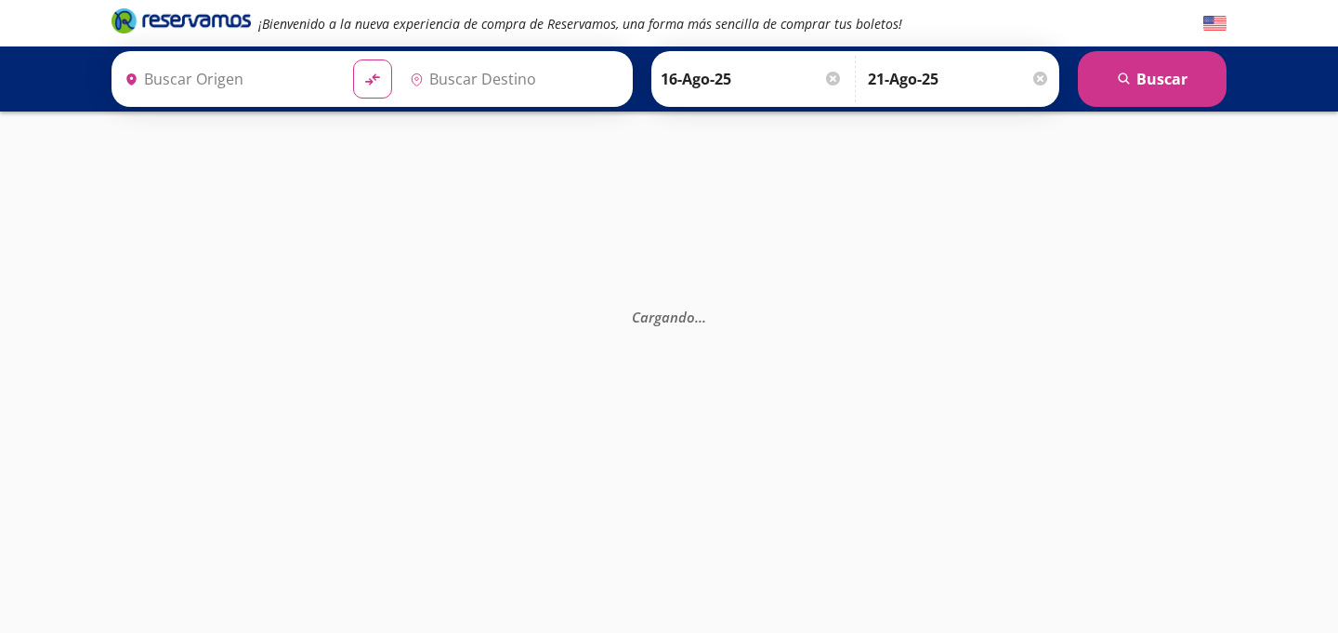
type input "[GEOGRAPHIC_DATA], [GEOGRAPHIC_DATA]"
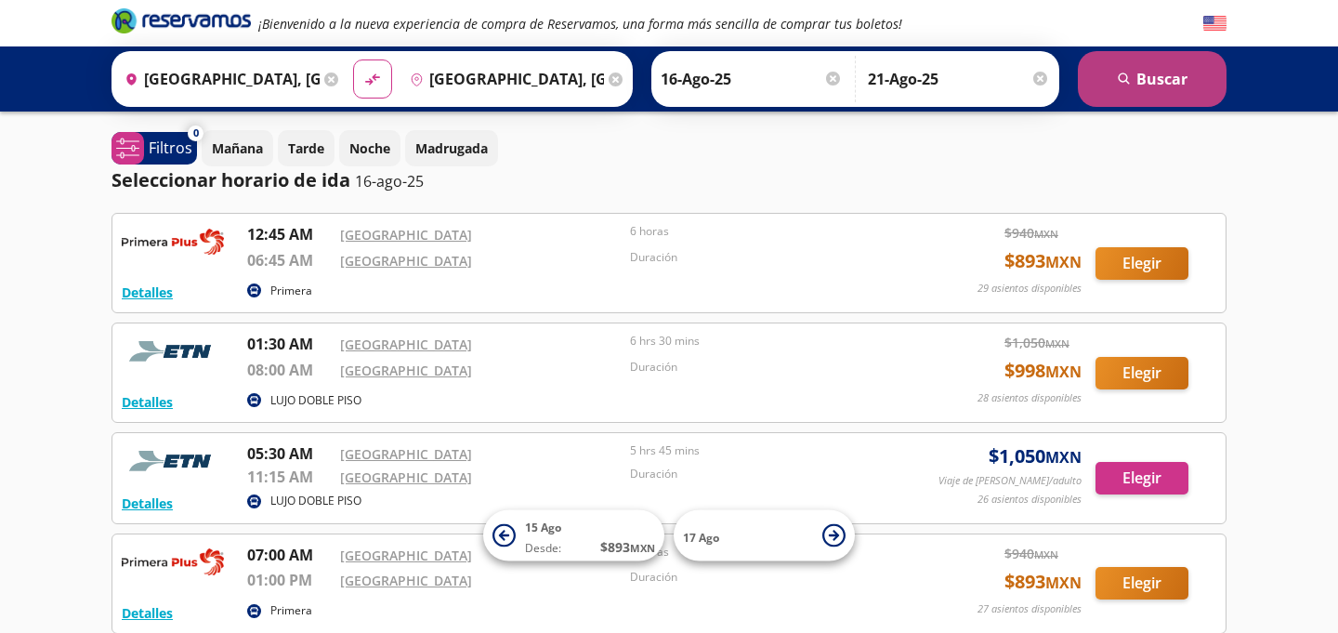
click at [1163, 72] on button "search [GEOGRAPHIC_DATA]" at bounding box center [1152, 79] width 149 height 56
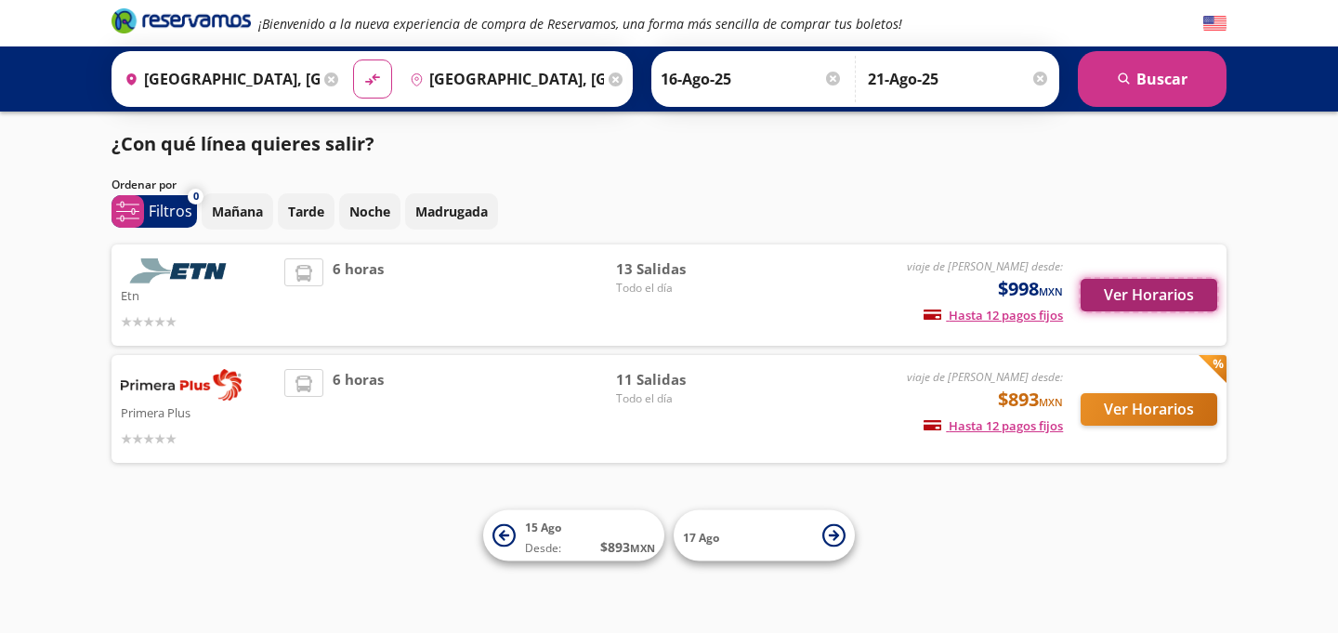
click at [1156, 294] on button "Ver Horarios" at bounding box center [1148, 295] width 137 height 33
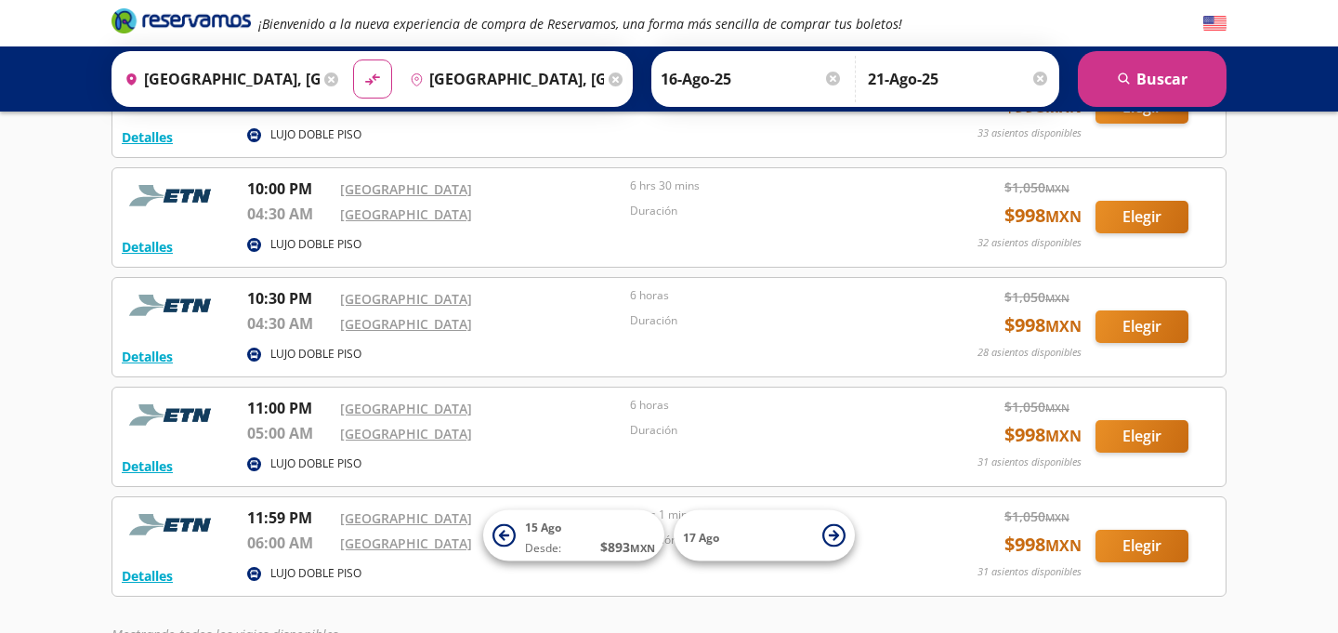
scroll to position [1126, 0]
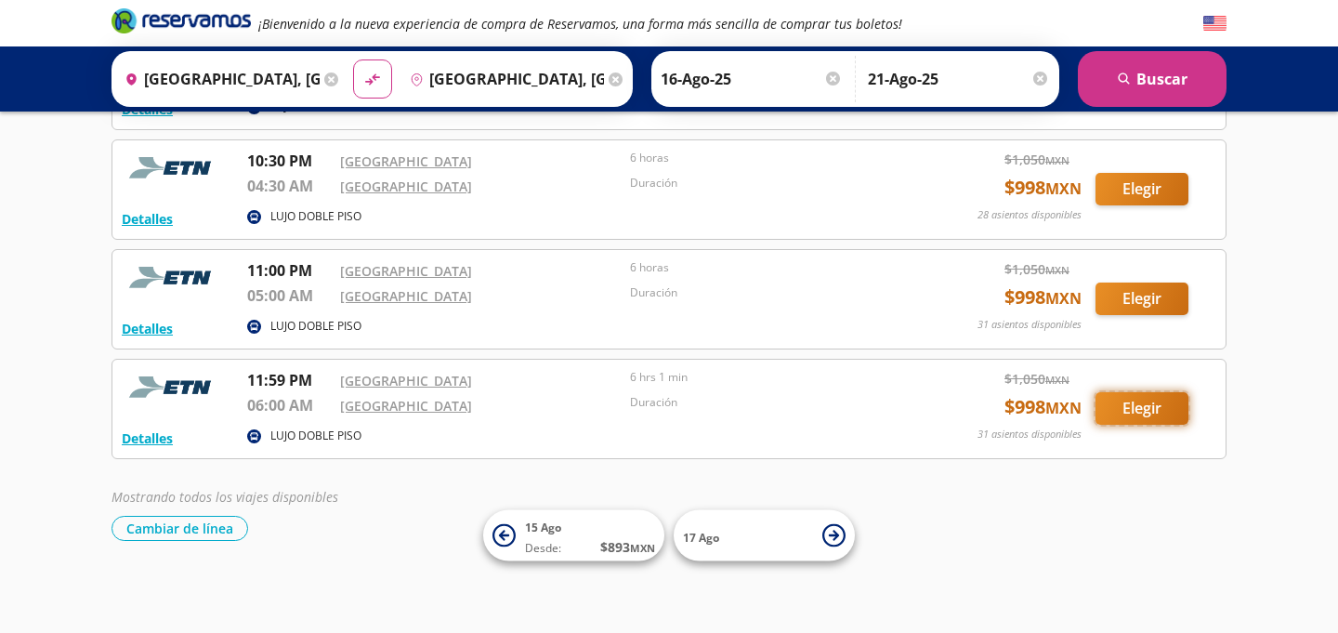
click at [1161, 406] on button "Elegir" at bounding box center [1141, 408] width 93 height 33
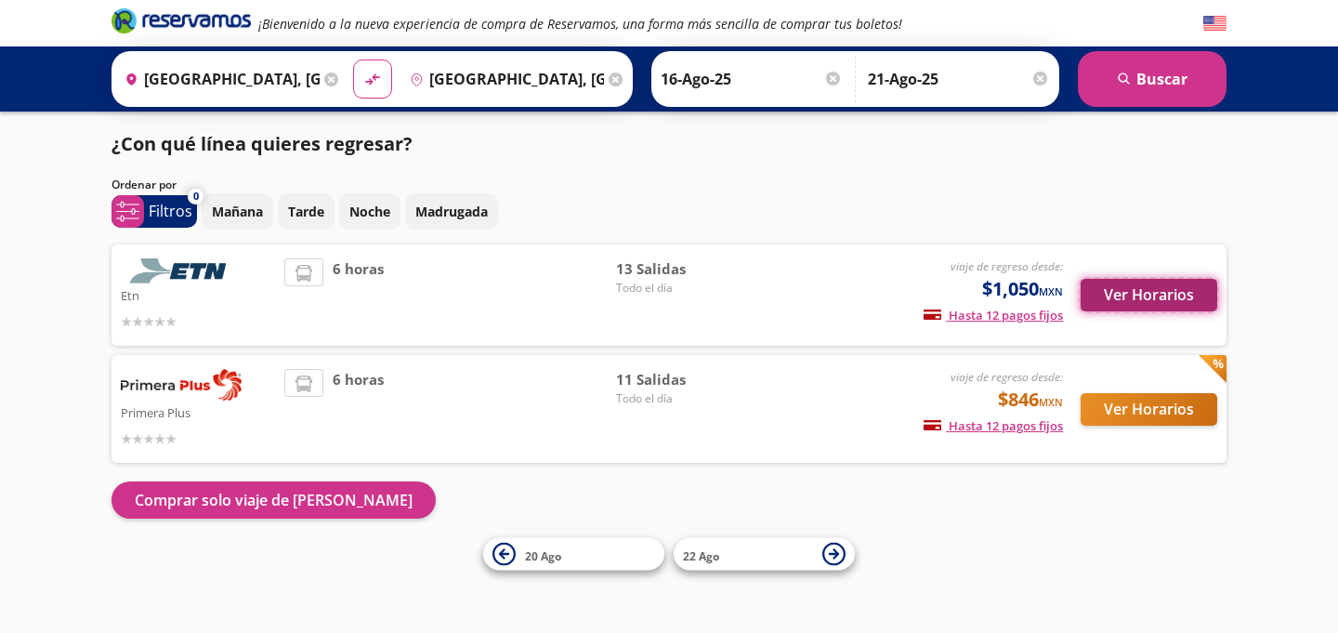
click at [1118, 293] on button "Ver Horarios" at bounding box center [1148, 295] width 137 height 33
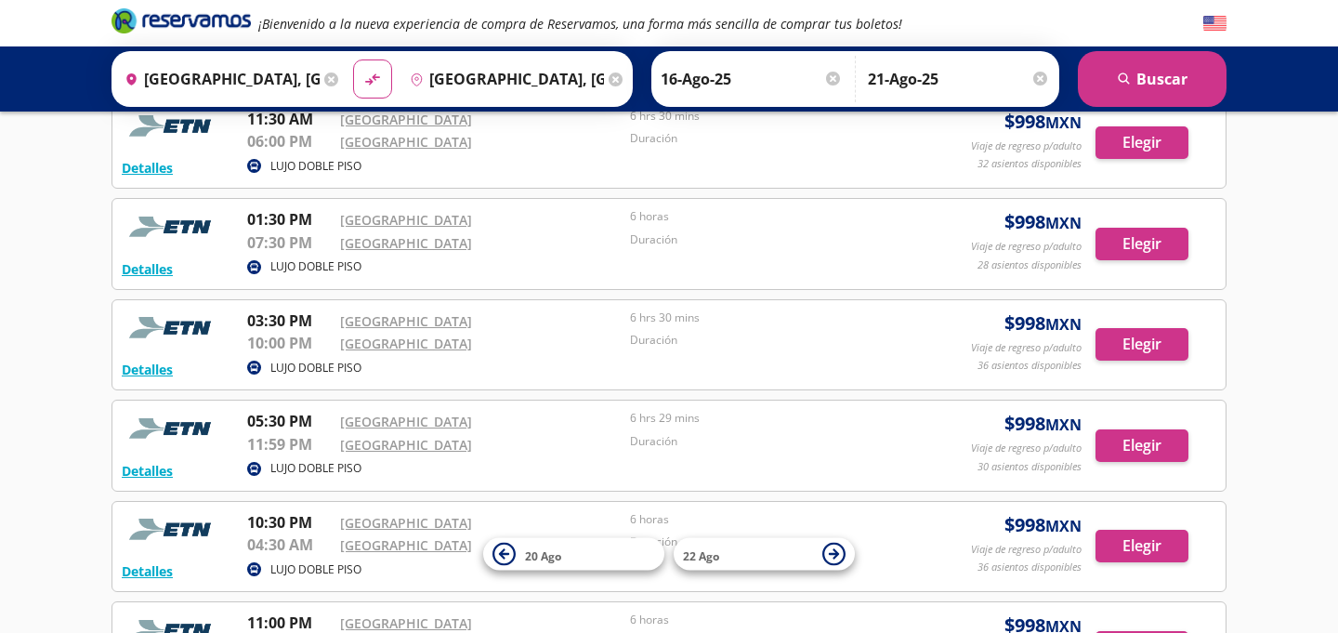
scroll to position [738, 0]
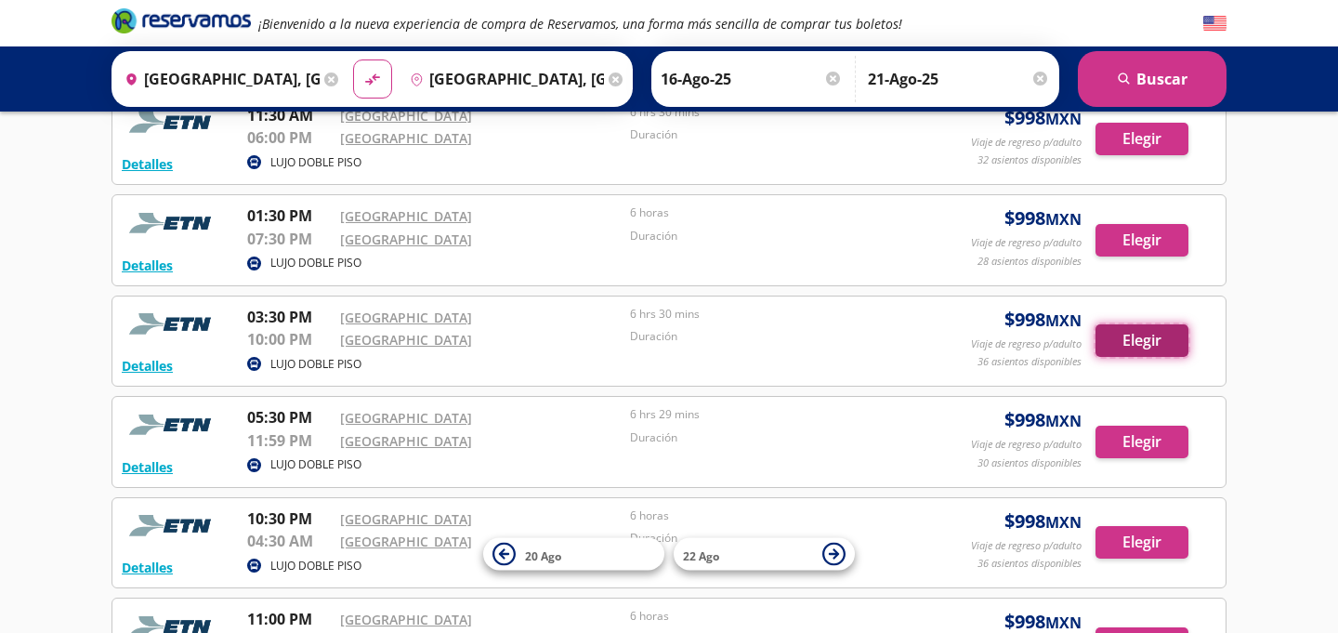
click at [1155, 345] on button "Elegir" at bounding box center [1141, 340] width 93 height 33
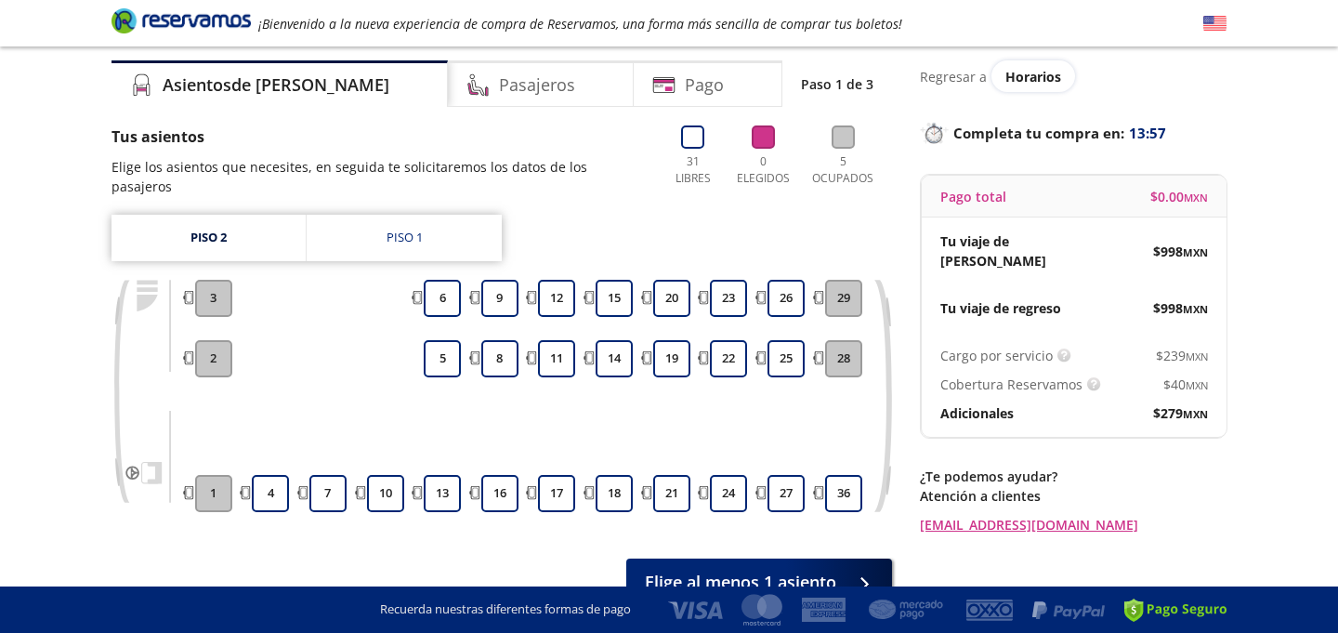
scroll to position [72, 0]
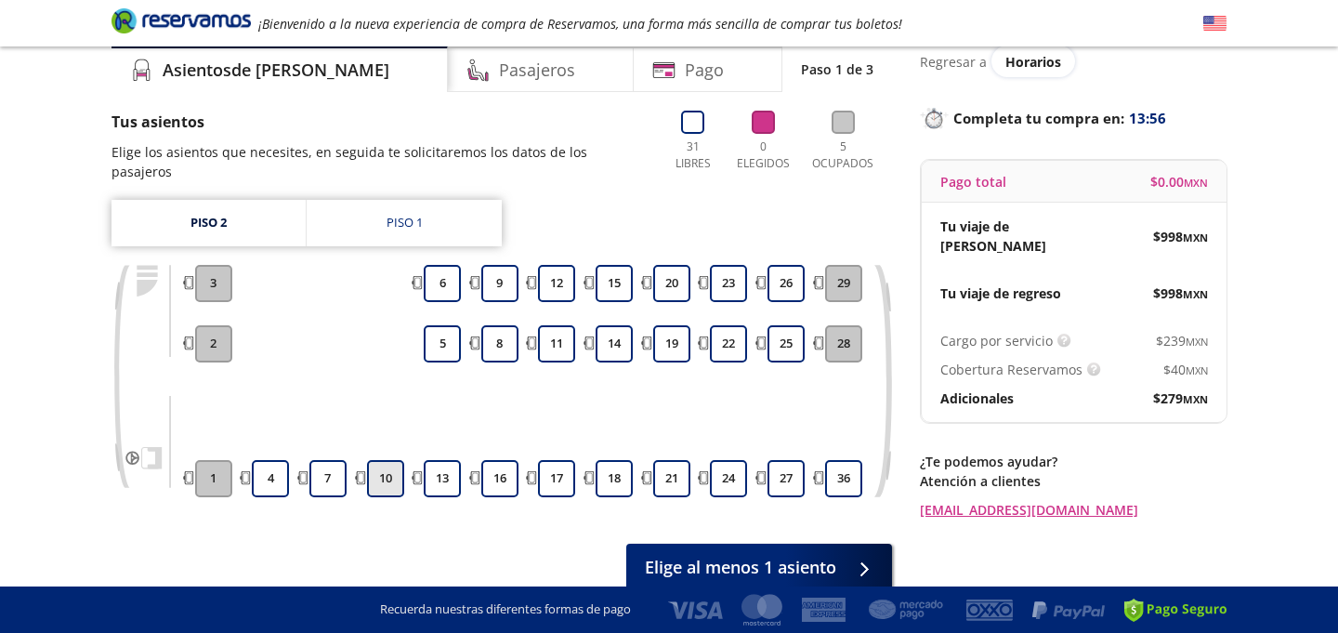
click at [390, 460] on button "10" at bounding box center [385, 478] width 37 height 37
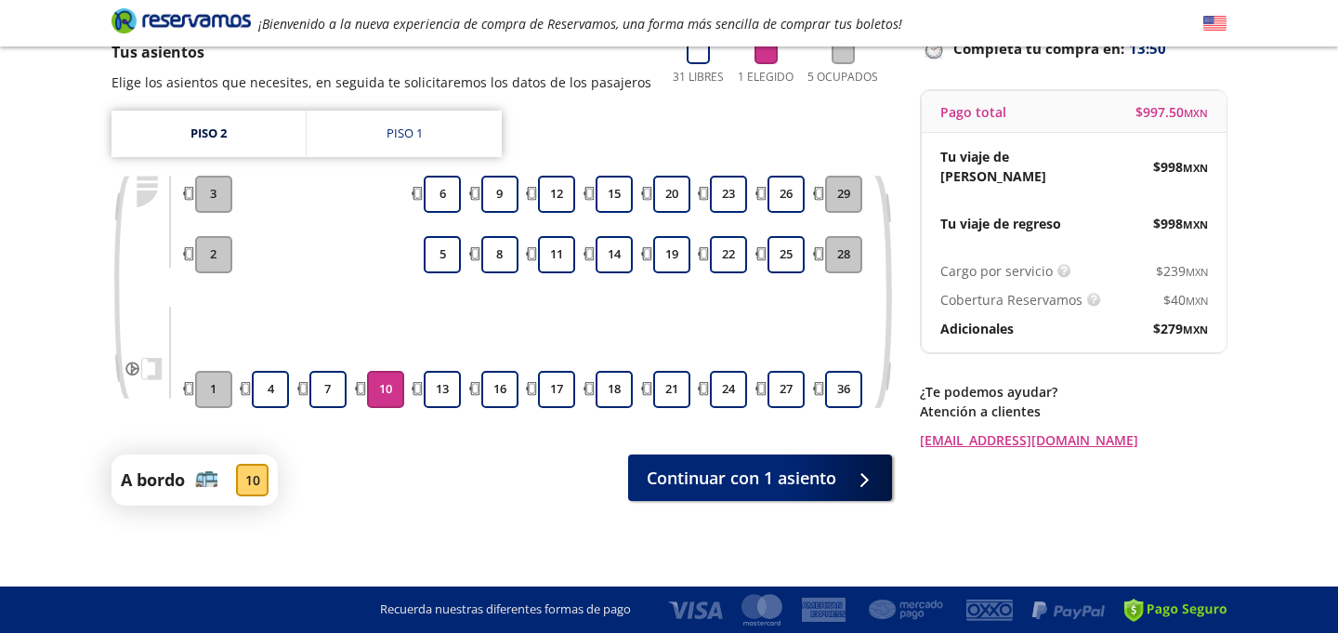
scroll to position [145, 0]
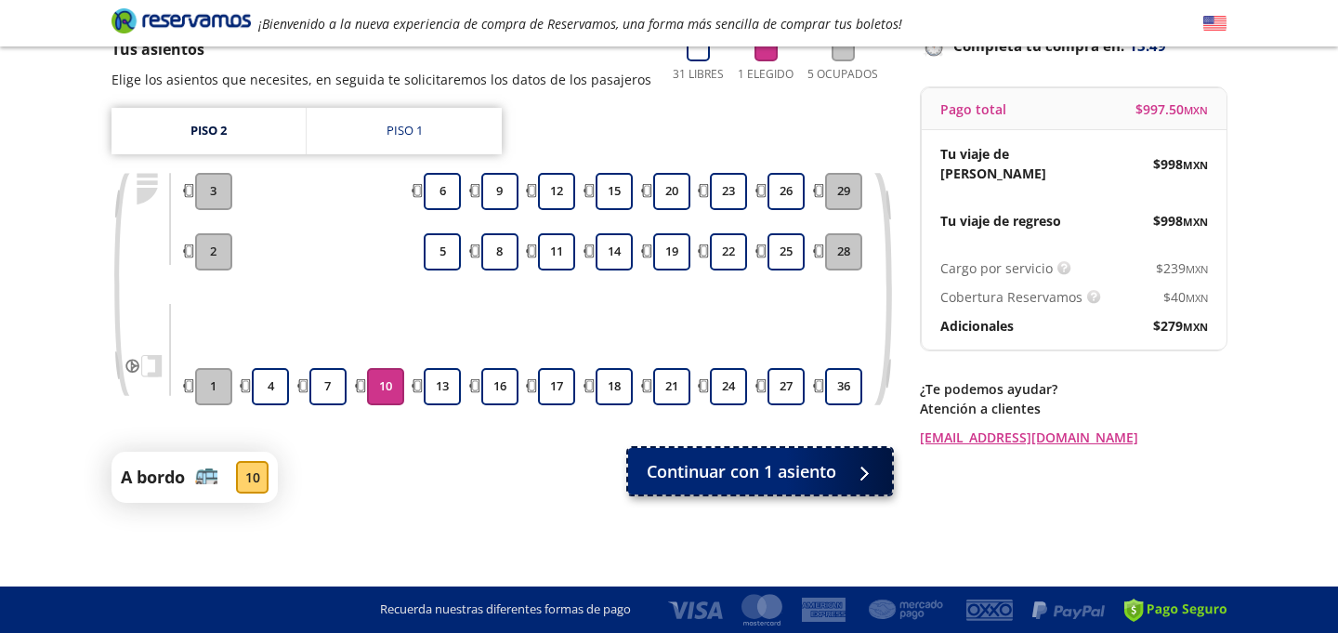
click at [810, 467] on span "Continuar con 1 asiento" at bounding box center [742, 471] width 190 height 25
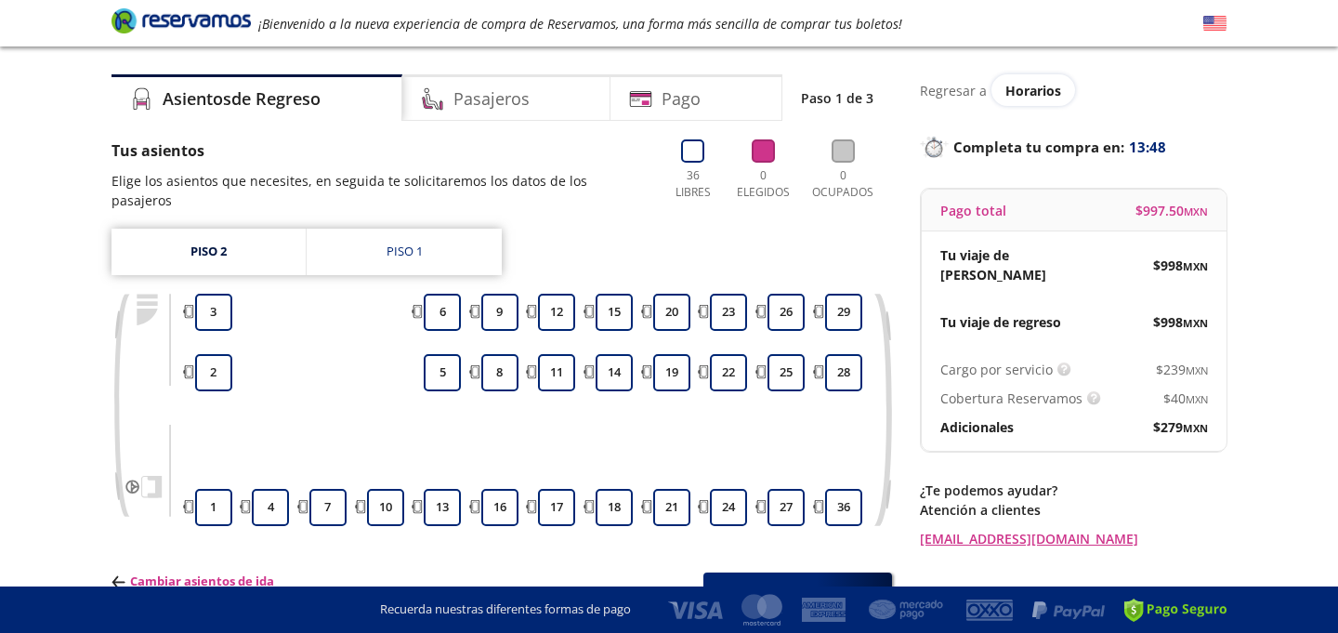
scroll to position [59, 0]
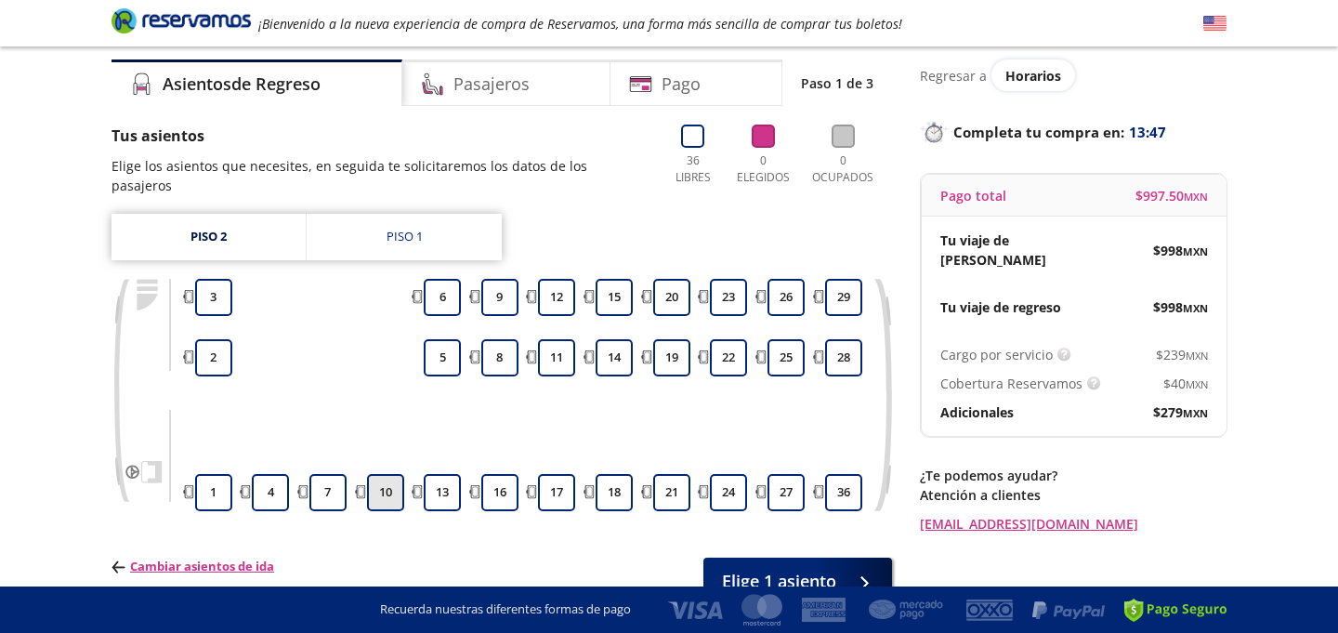
click at [381, 474] on button "10" at bounding box center [385, 492] width 37 height 37
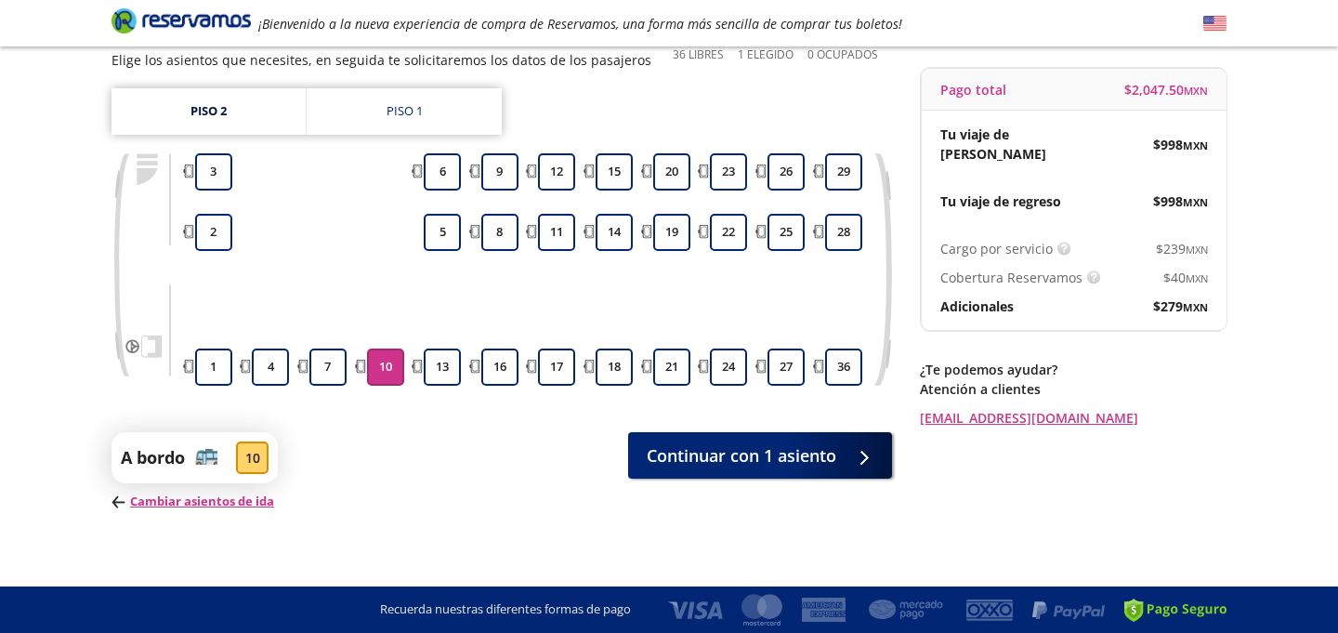
scroll to position [172, 0]
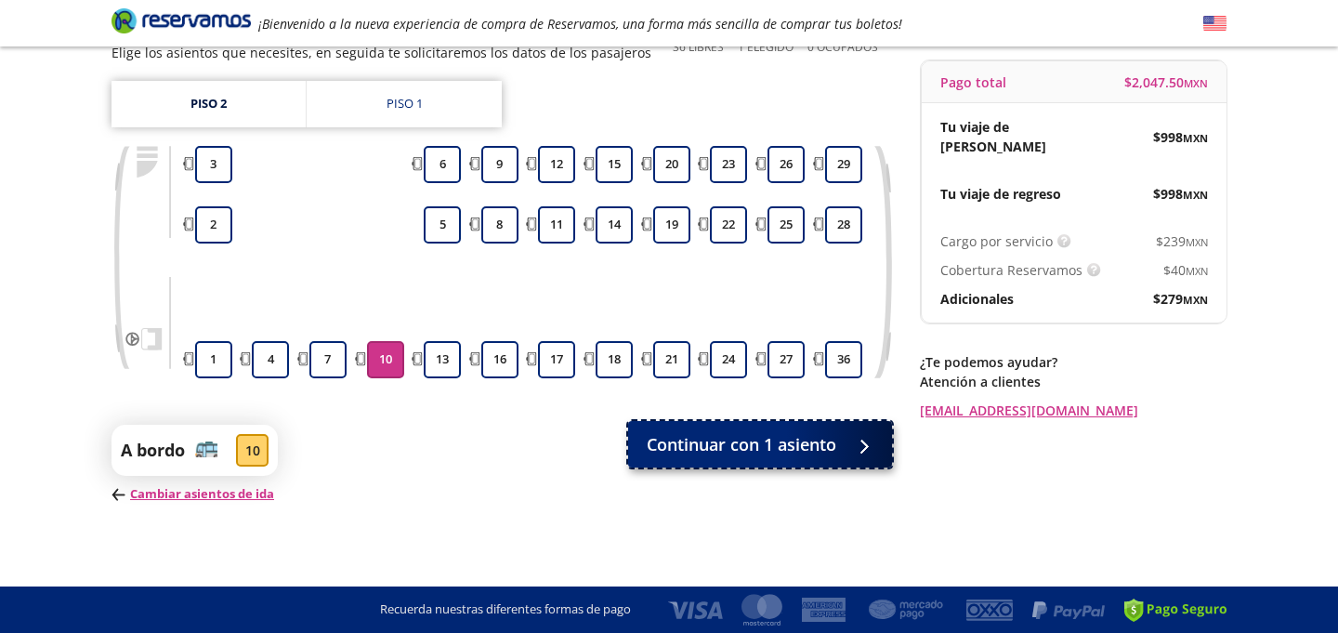
click at [777, 438] on span "Continuar con 1 asiento" at bounding box center [742, 444] width 190 height 25
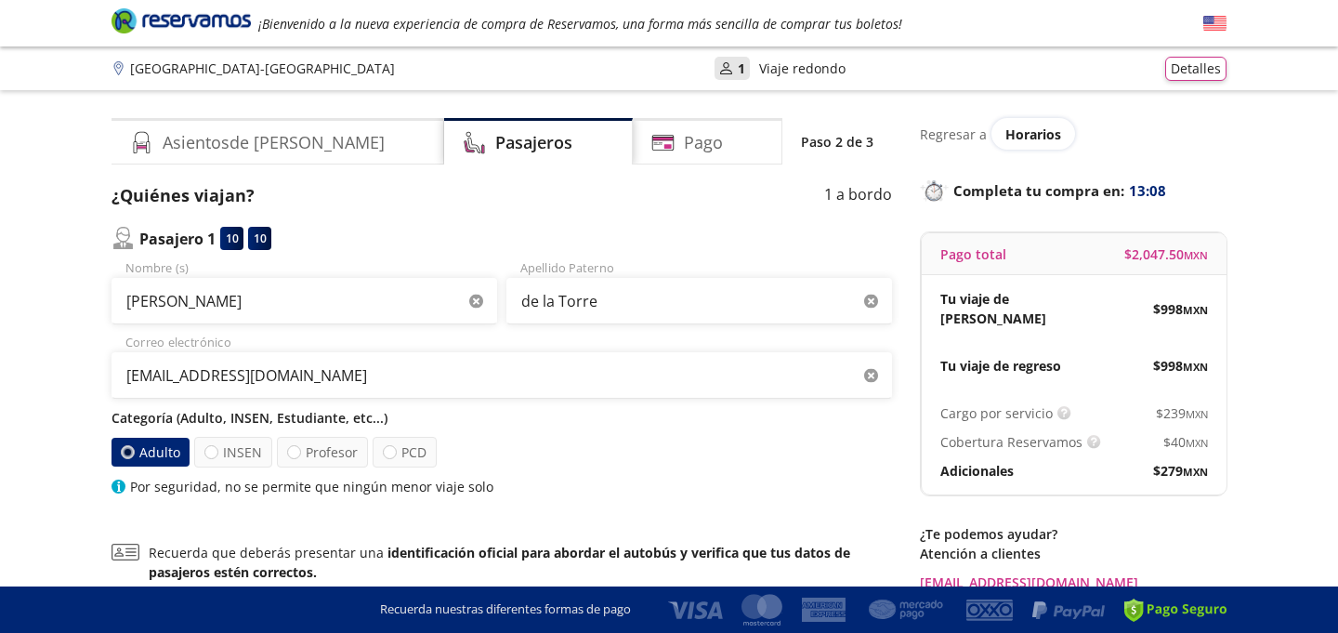
scroll to position [93, 0]
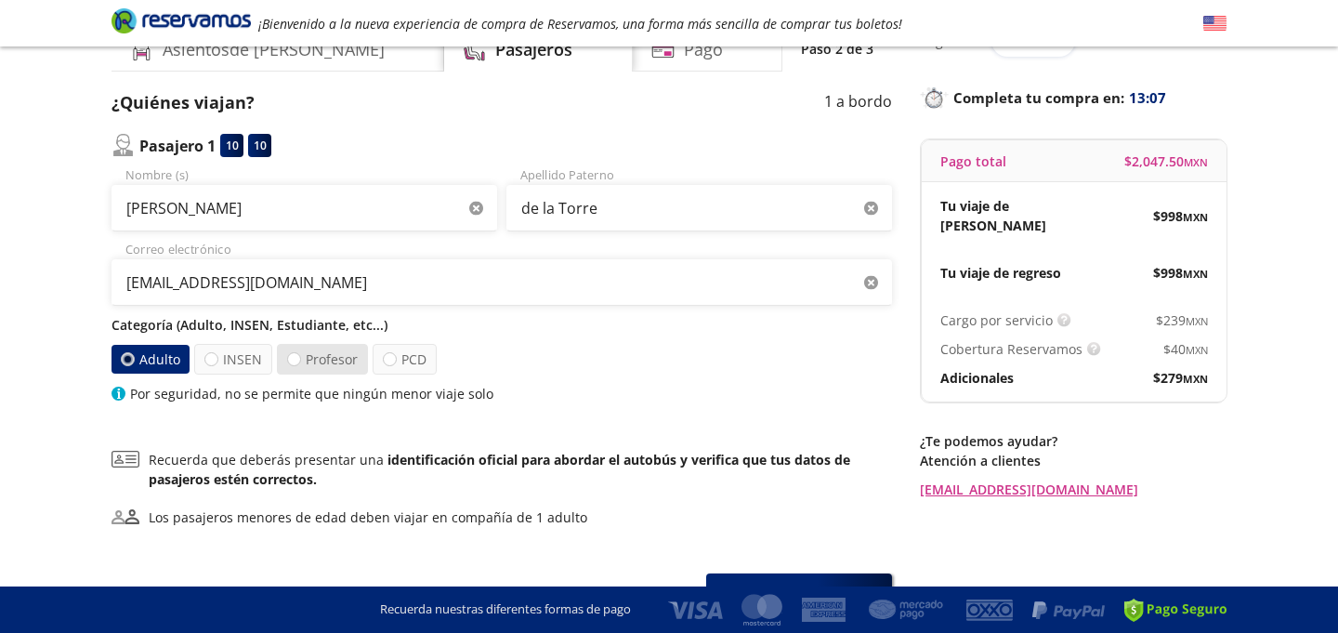
click at [324, 370] on label "Profesor" at bounding box center [322, 359] width 91 height 31
click at [300, 365] on input "Profesor" at bounding box center [294, 359] width 12 height 12
radio input "true"
radio input "false"
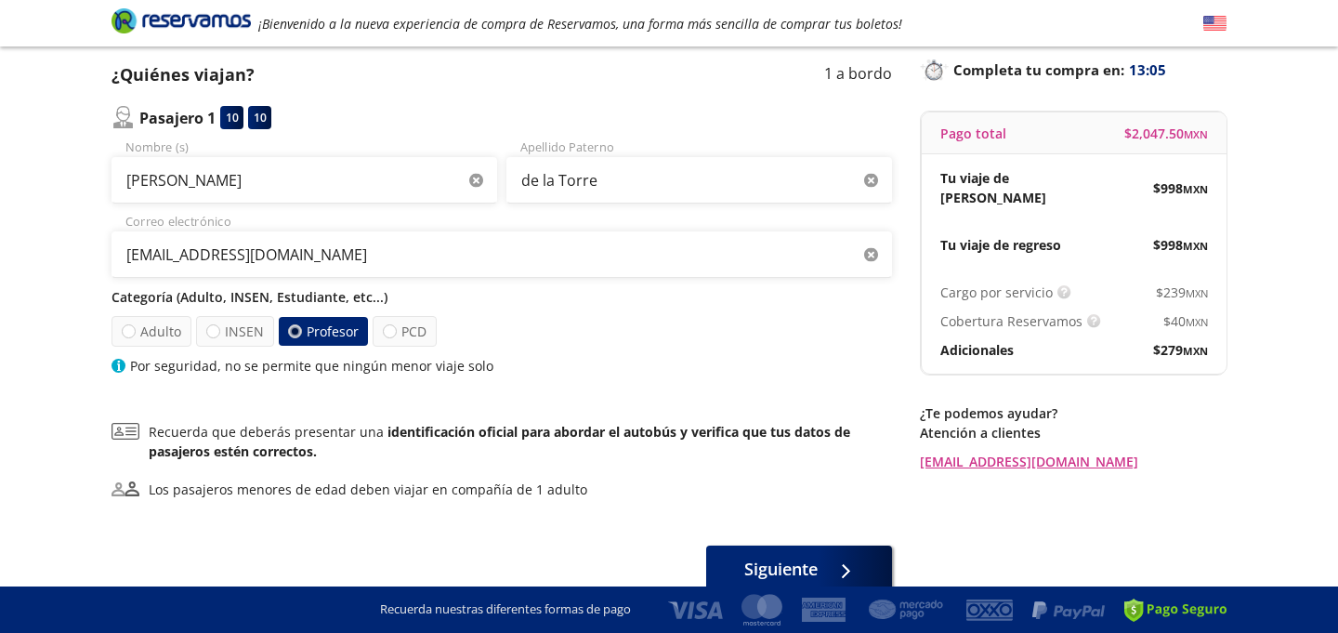
scroll to position [129, 0]
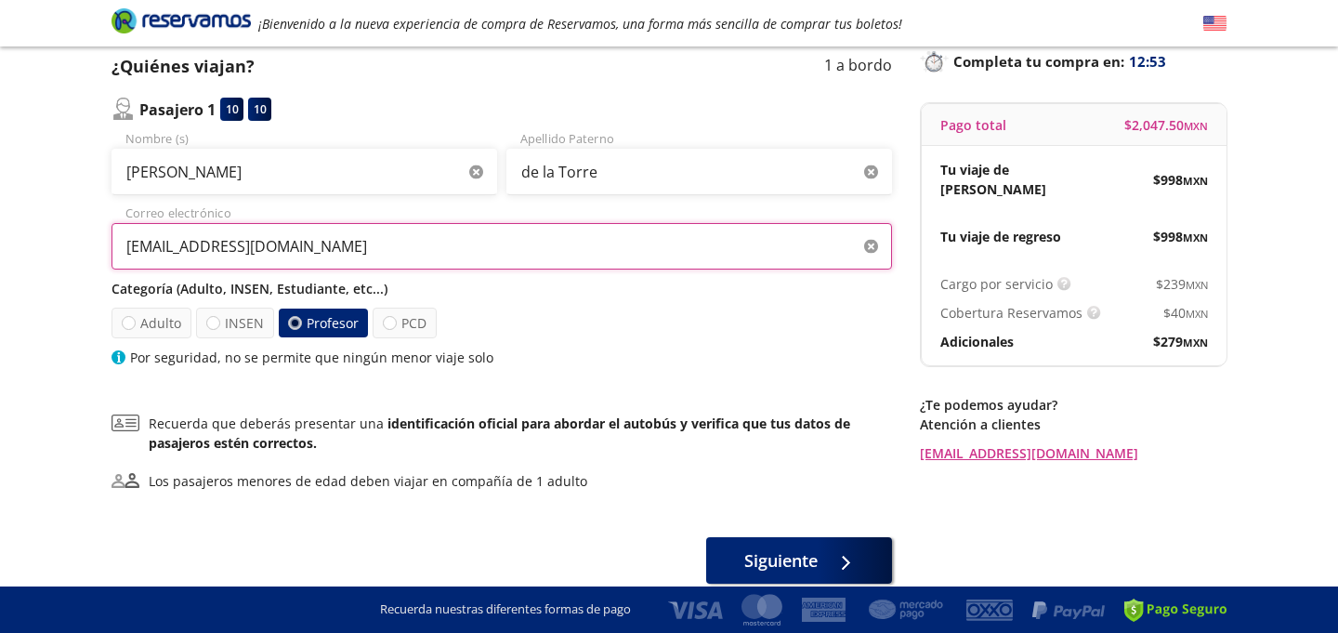
click at [388, 245] on input "[EMAIL_ADDRESS][DOMAIN_NAME]" at bounding box center [501, 246] width 780 height 46
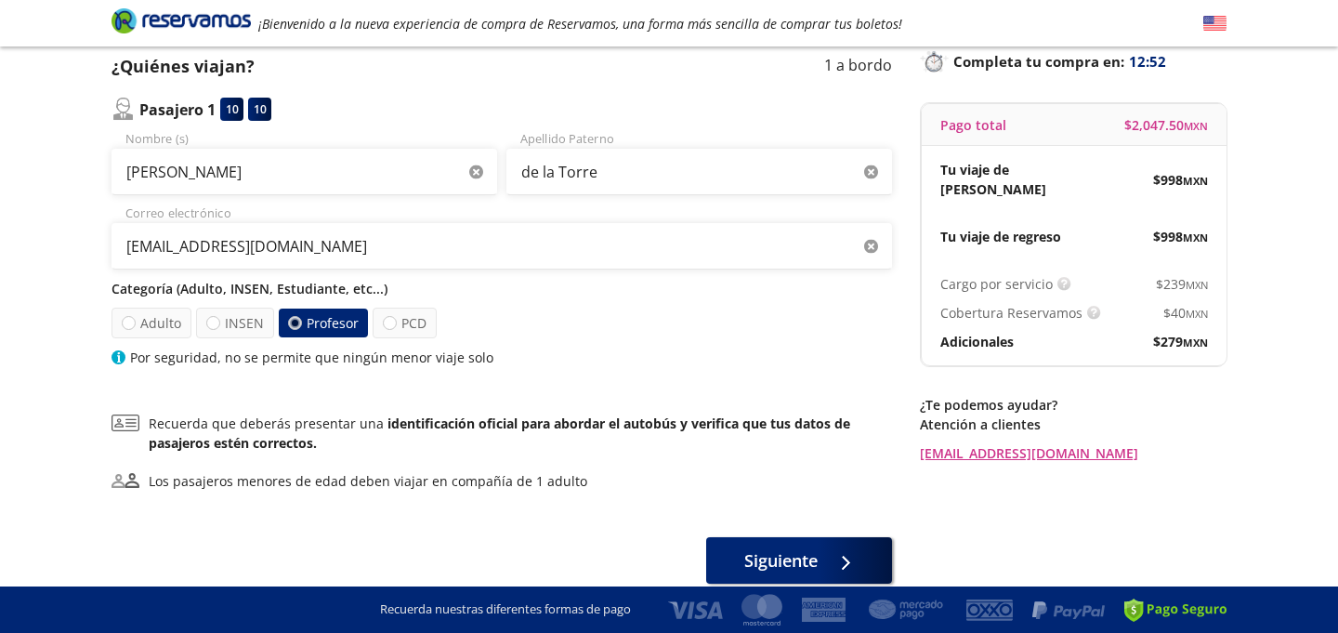
click at [684, 335] on div "Adulto INSEN Profesor PCD" at bounding box center [501, 322] width 780 height 31
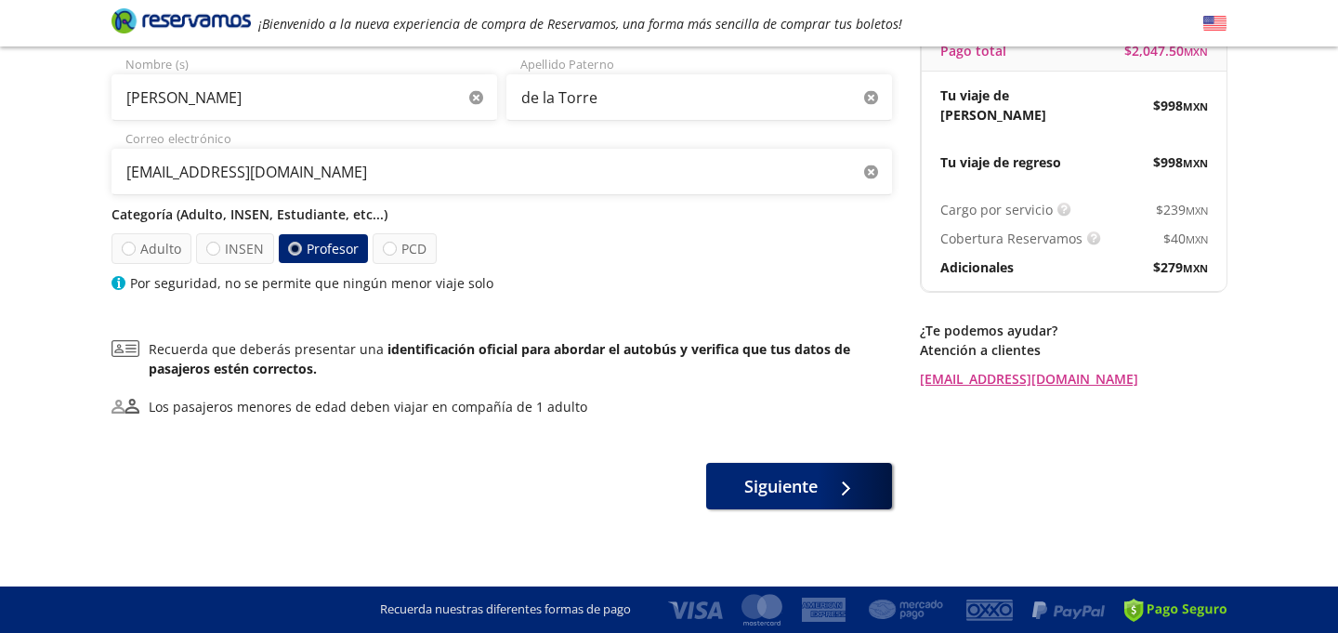
scroll to position [210, 0]
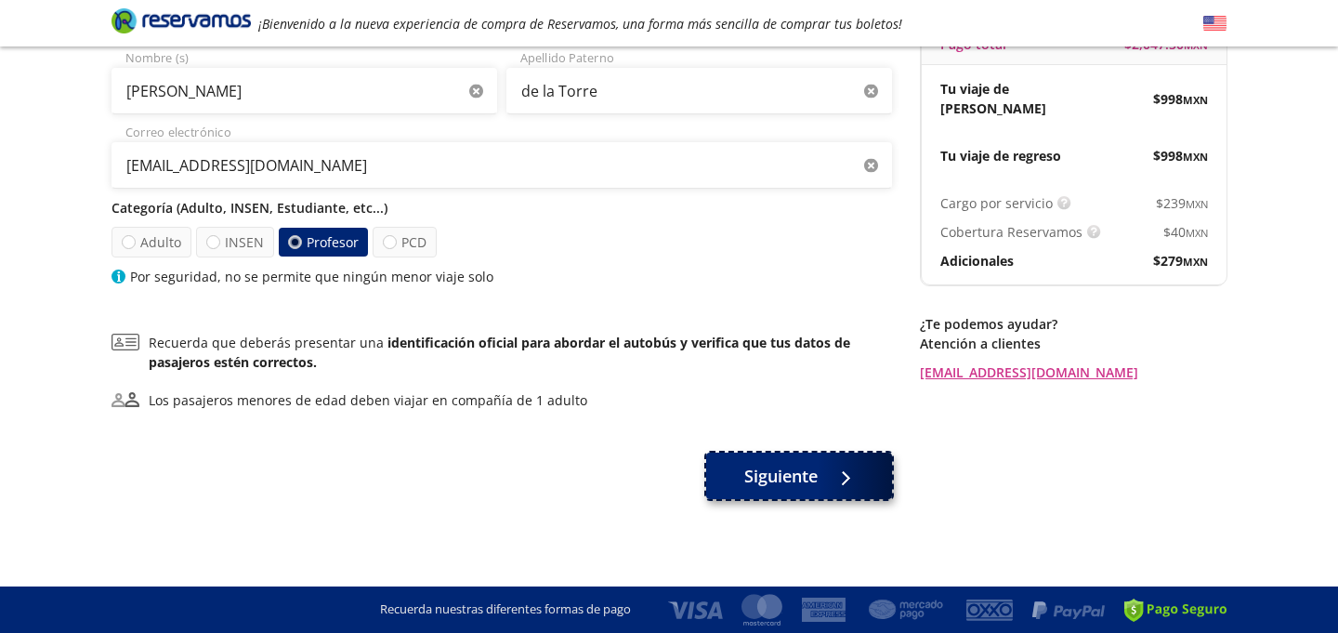
click at [807, 485] on span "Siguiente" at bounding box center [780, 476] width 73 height 25
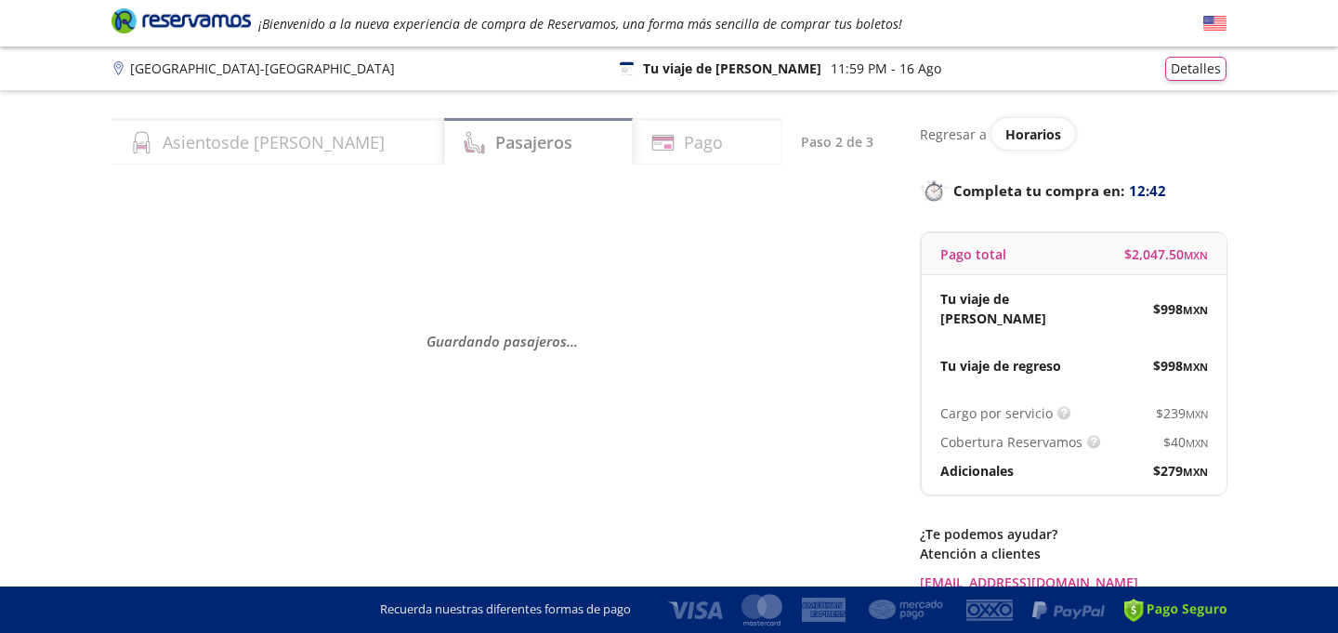
scroll to position [70, 0]
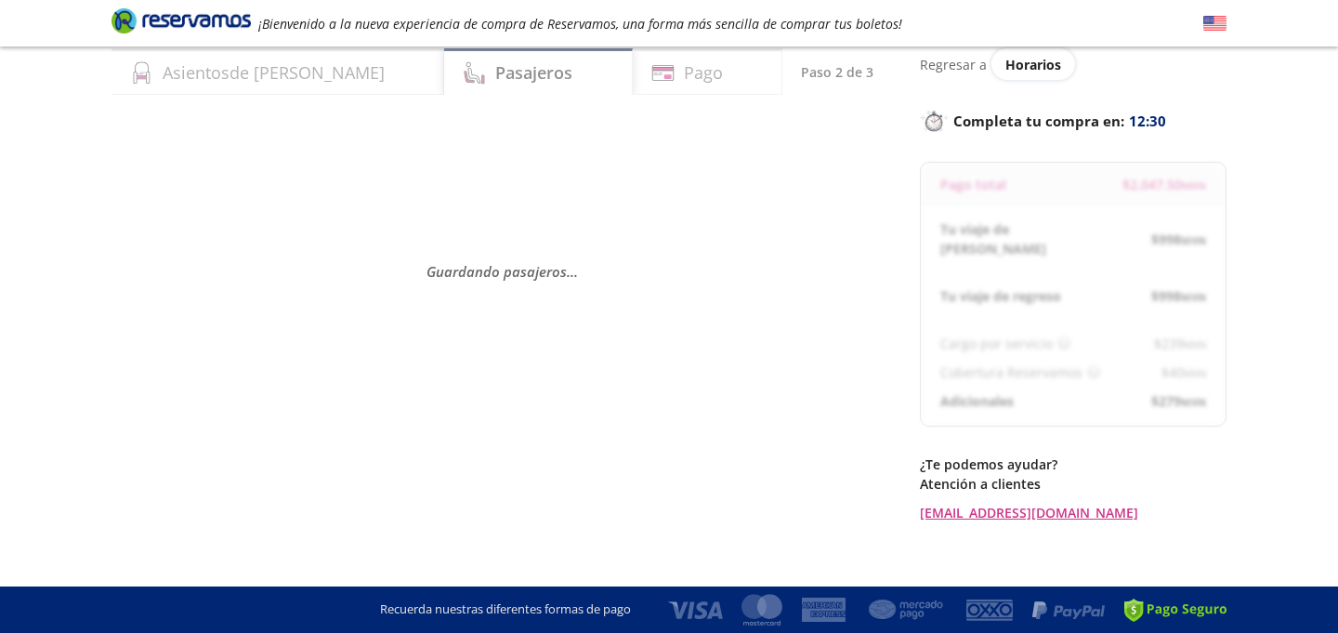
select select "MX"
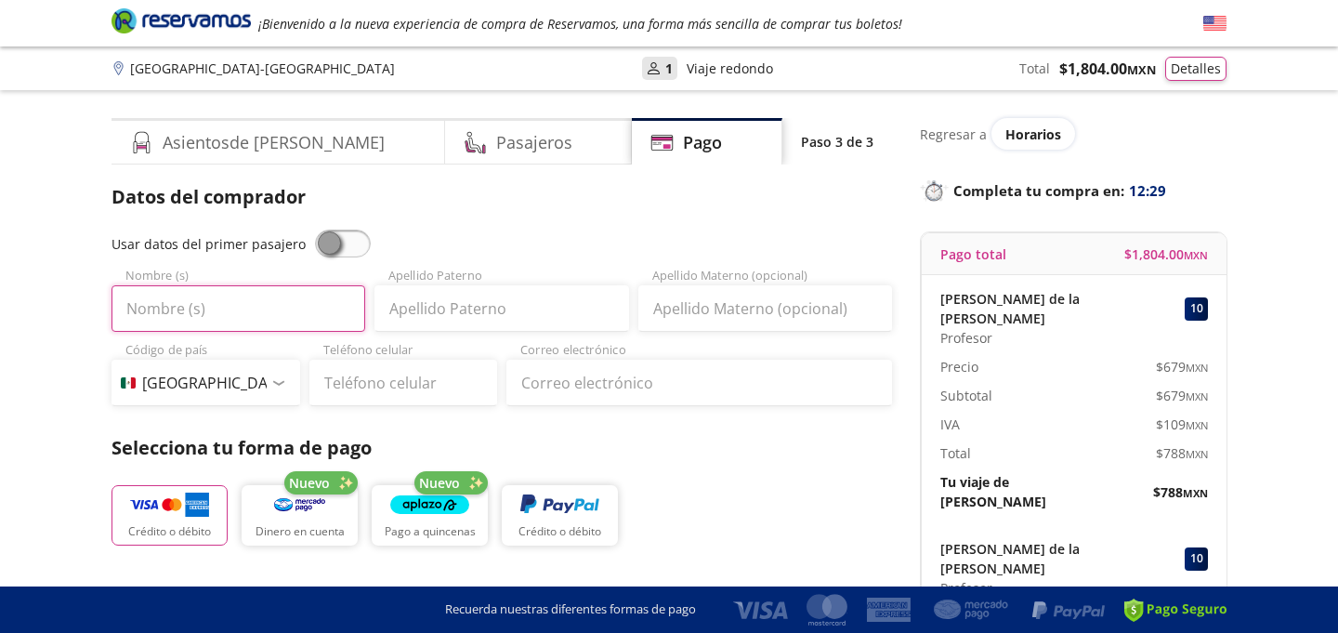
click at [281, 302] on input "Nombre (s)" at bounding box center [238, 308] width 254 height 46
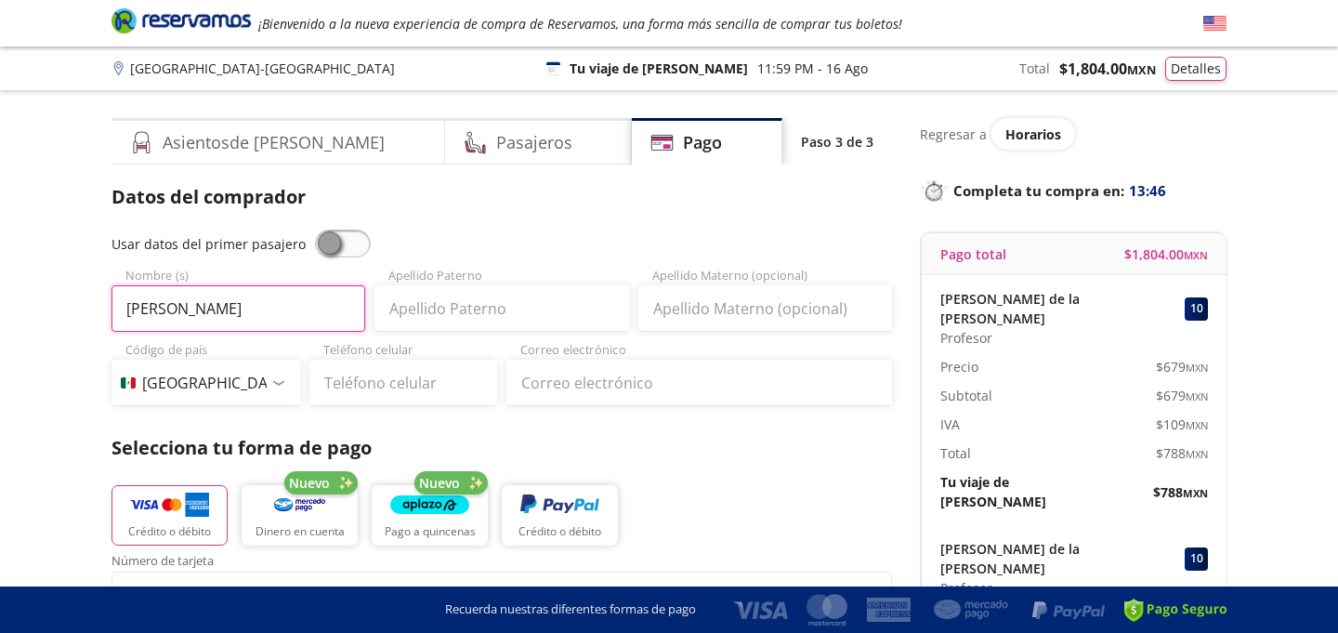
type input "[PERSON_NAME]"
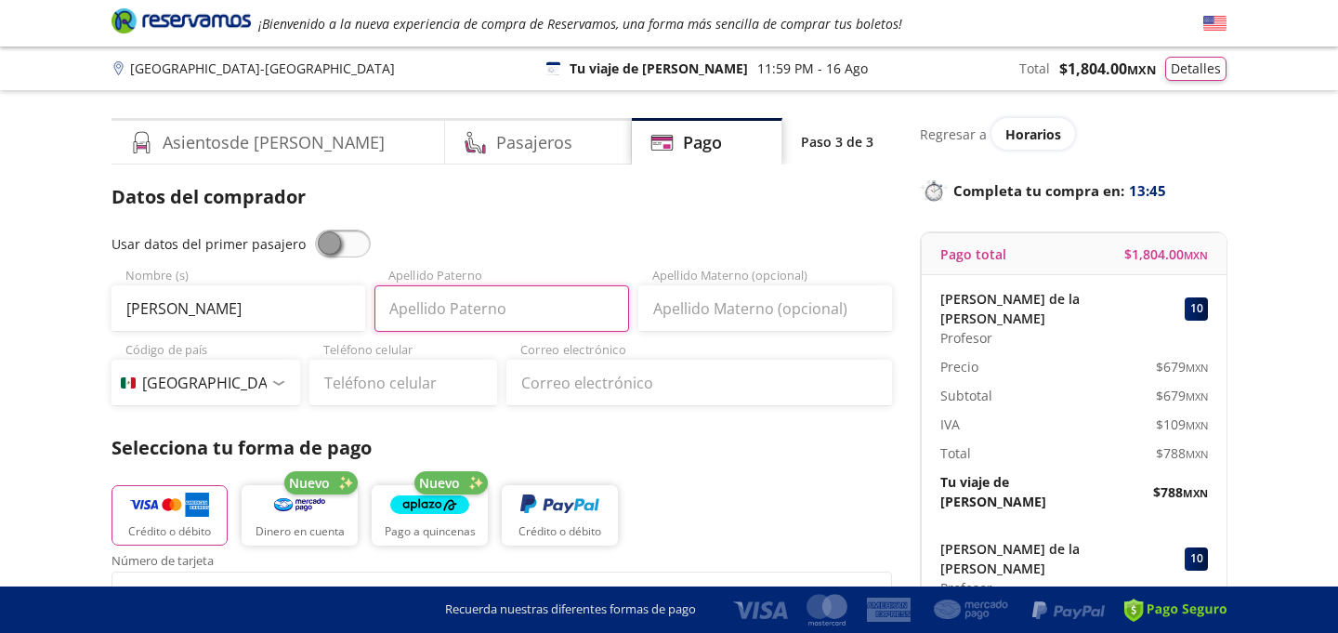
click at [484, 307] on input "Apellido Paterno" at bounding box center [501, 308] width 254 height 46
type input "[PERSON_NAME]"
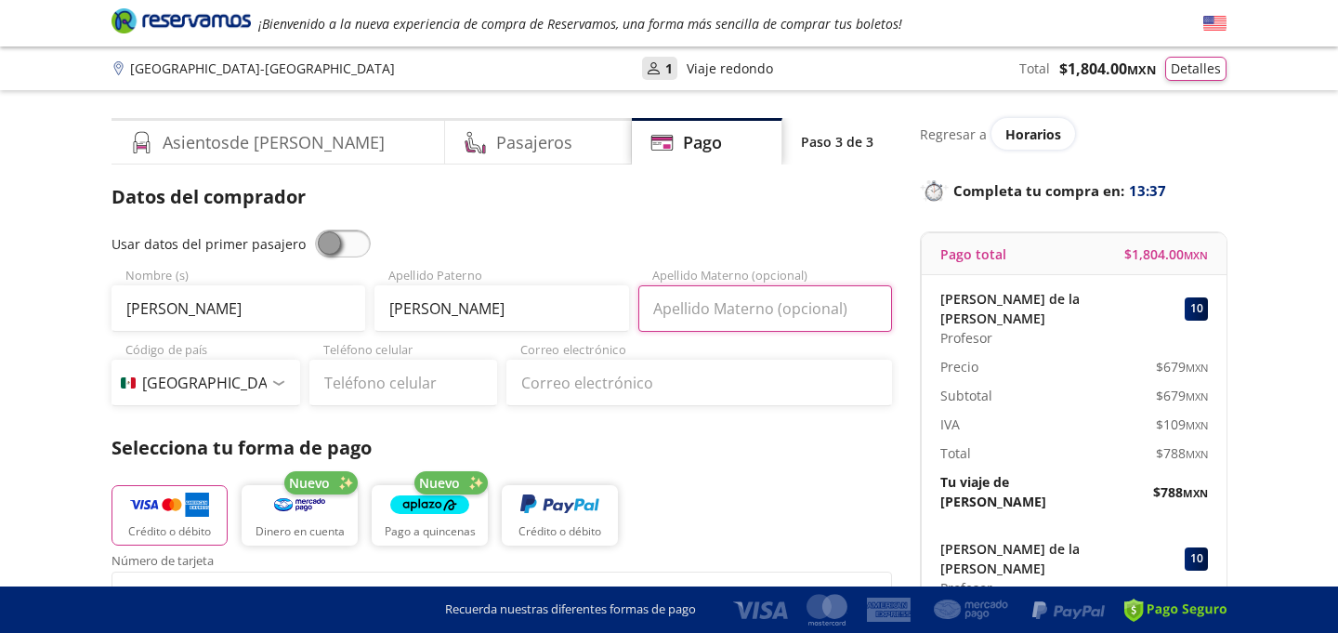
click at [734, 307] on input "Apellido Materno (opcional)" at bounding box center [765, 308] width 254 height 46
type input "[PERSON_NAME]"
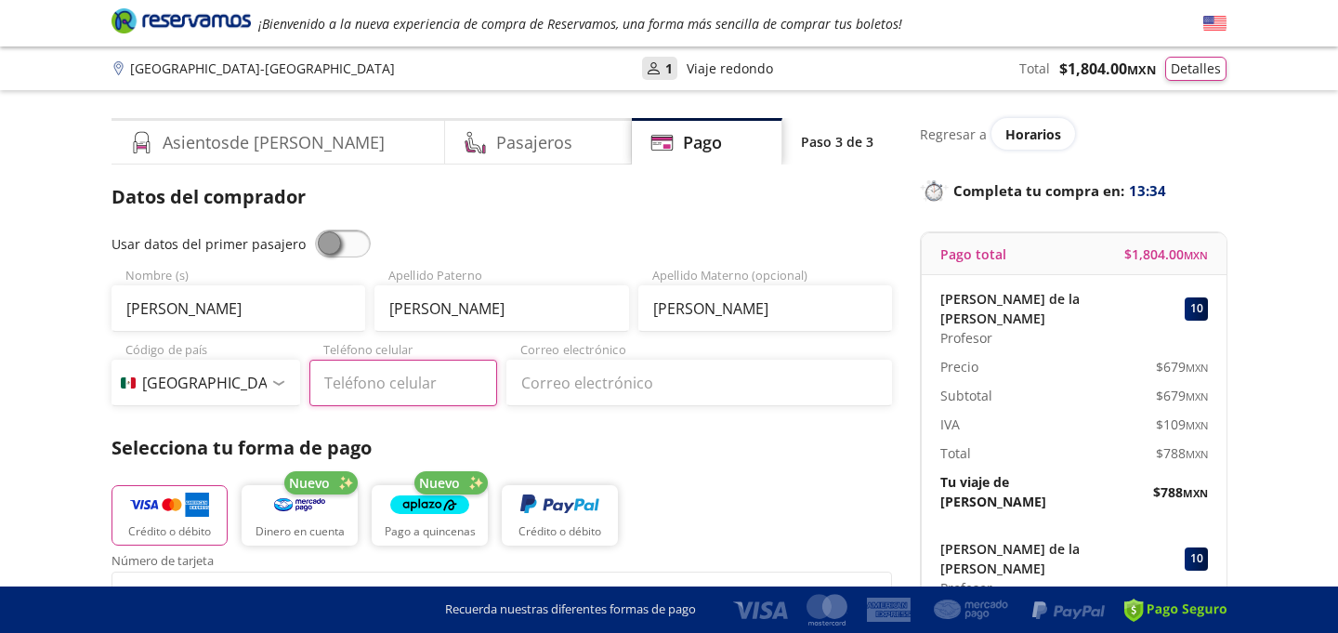
click at [413, 390] on input "Teléfono celular" at bounding box center [403, 382] width 189 height 46
type input "55 3633 2697"
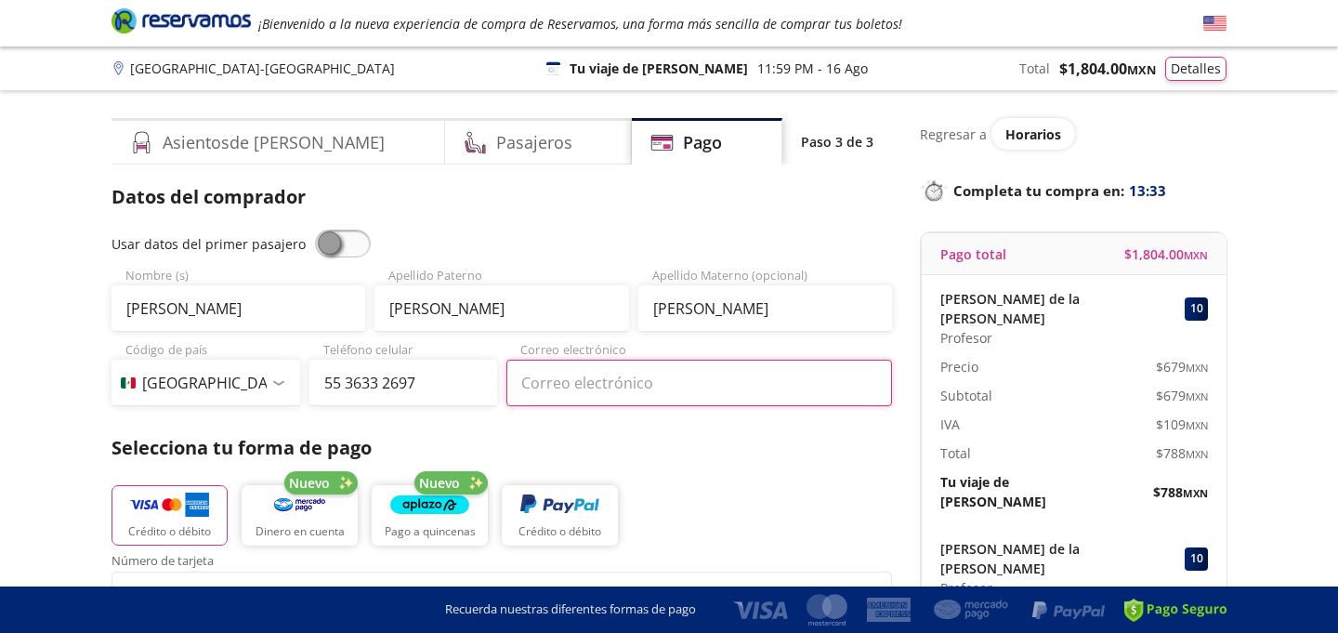
type input "[EMAIL_ADDRESS][DOMAIN_NAME]"
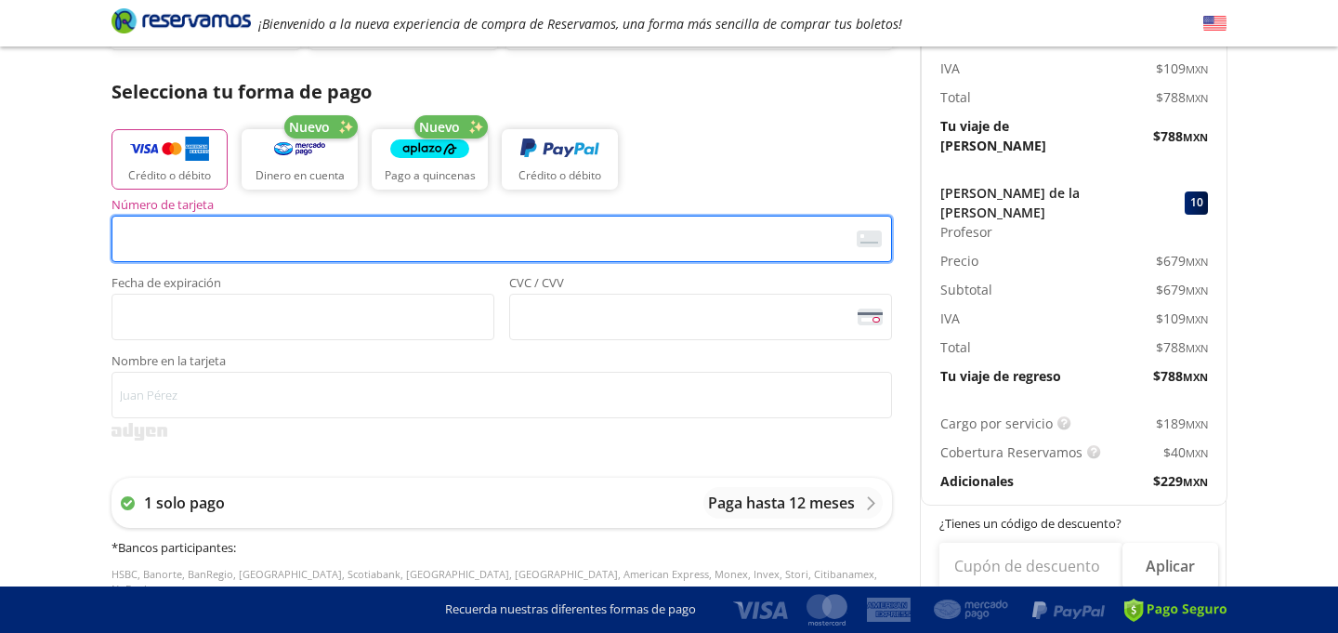
scroll to position [351, 0]
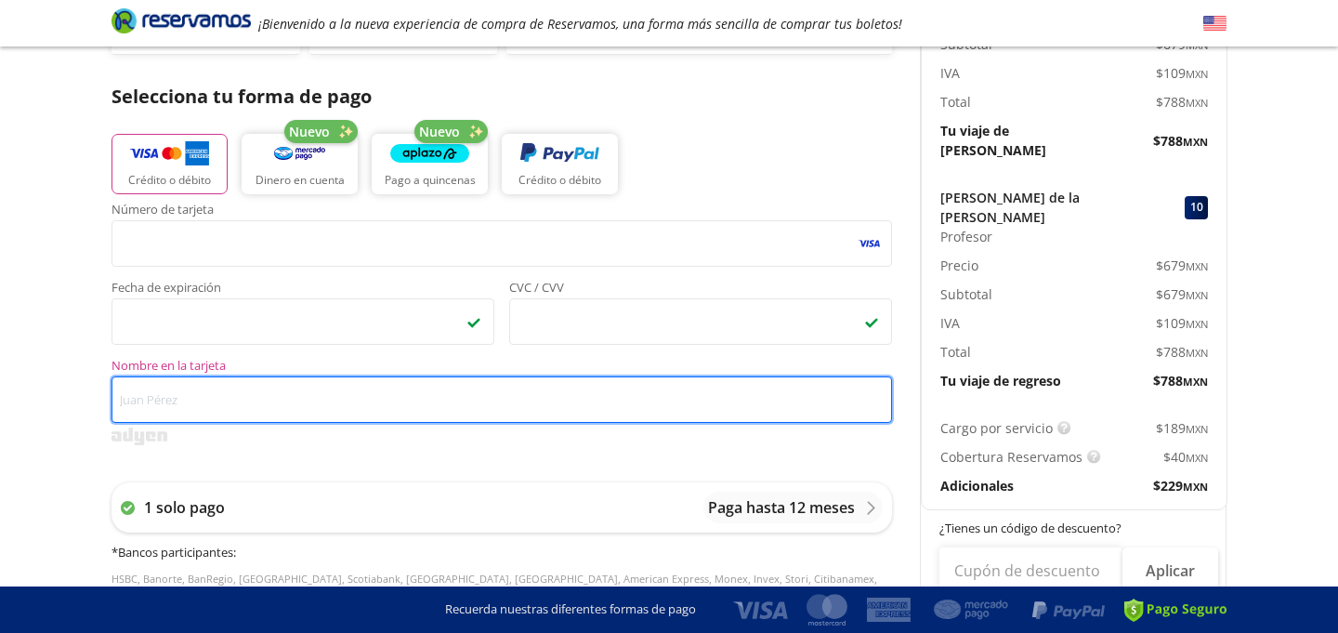
click at [307, 399] on input "Nombre en la tarjeta" at bounding box center [501, 399] width 780 height 46
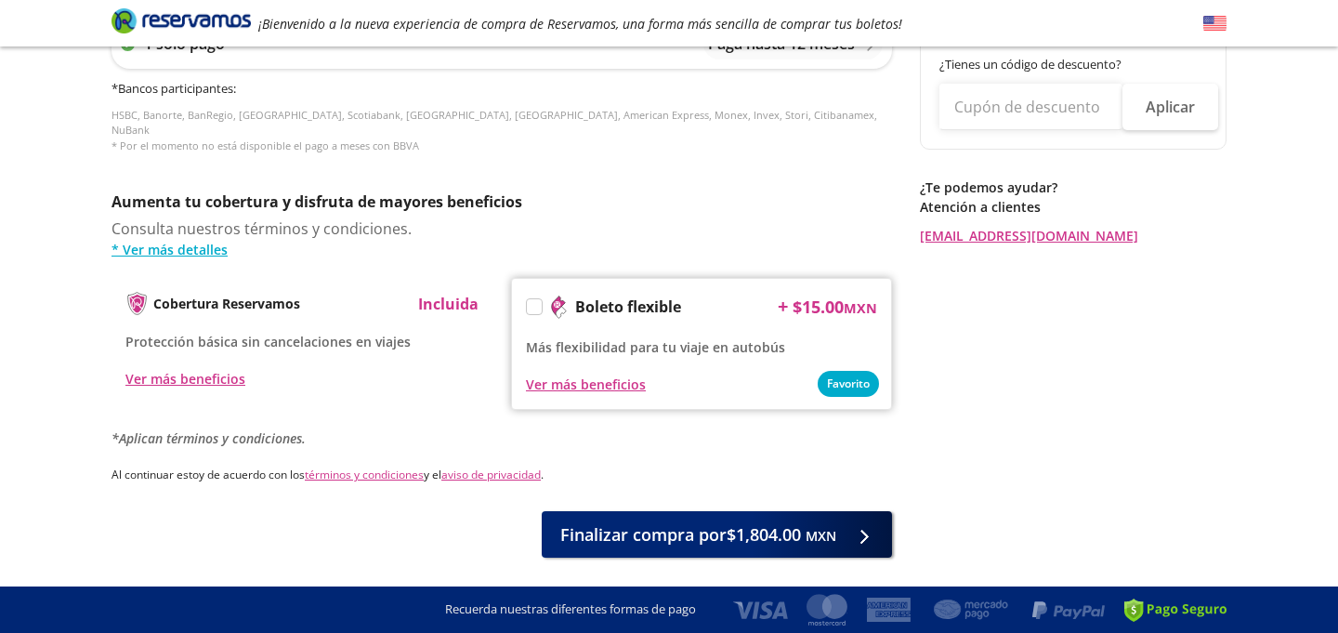
scroll to position [855, 0]
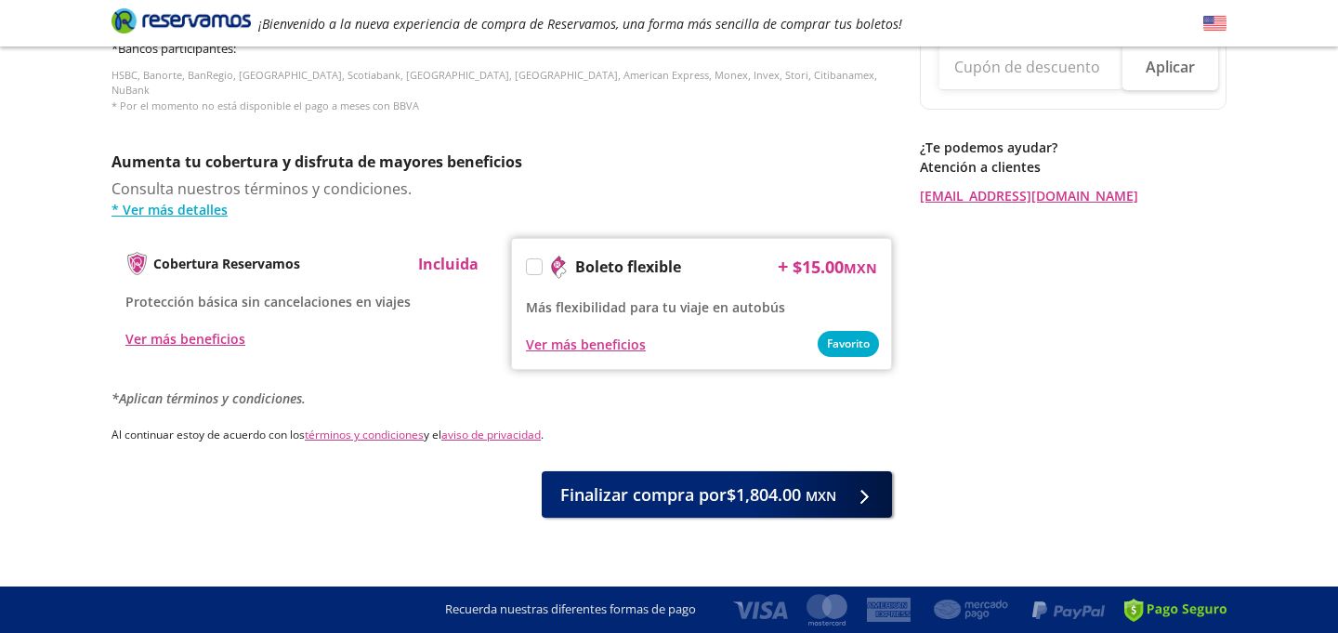
type input "[PERSON_NAME]"
click at [536, 259] on label at bounding box center [534, 266] width 15 height 15
click at [536, 264] on input "Boleto flexible" at bounding box center [533, 270] width 12 height 12
click at [693, 502] on div "Finalizar compra por $1,834.00 MXN" at bounding box center [501, 494] width 780 height 46
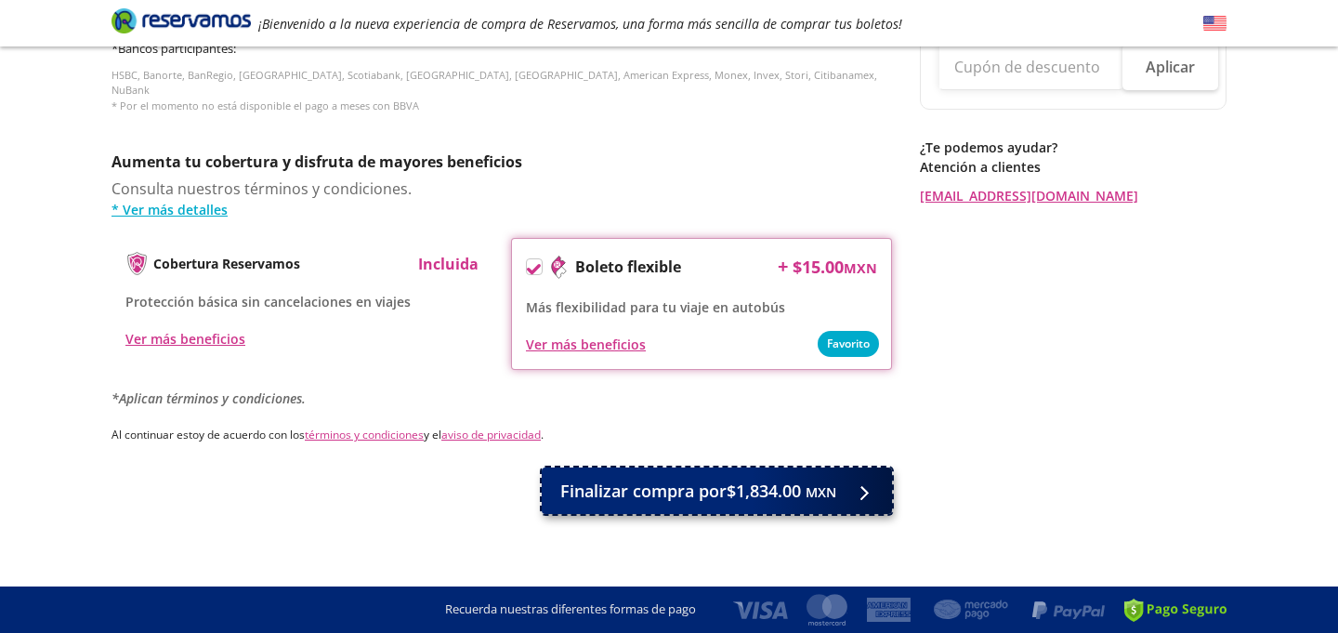
click at [716, 478] on span "Finalizar compra por $1,834.00 MXN" at bounding box center [698, 490] width 276 height 25
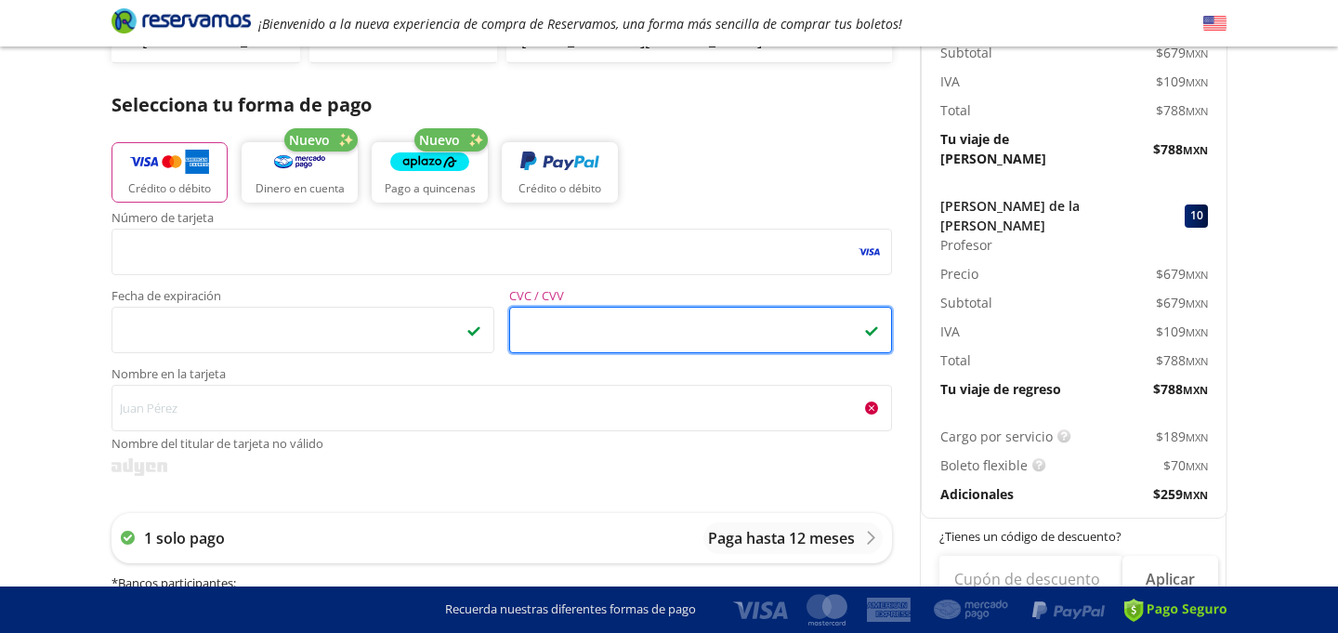
scroll to position [361, 0]
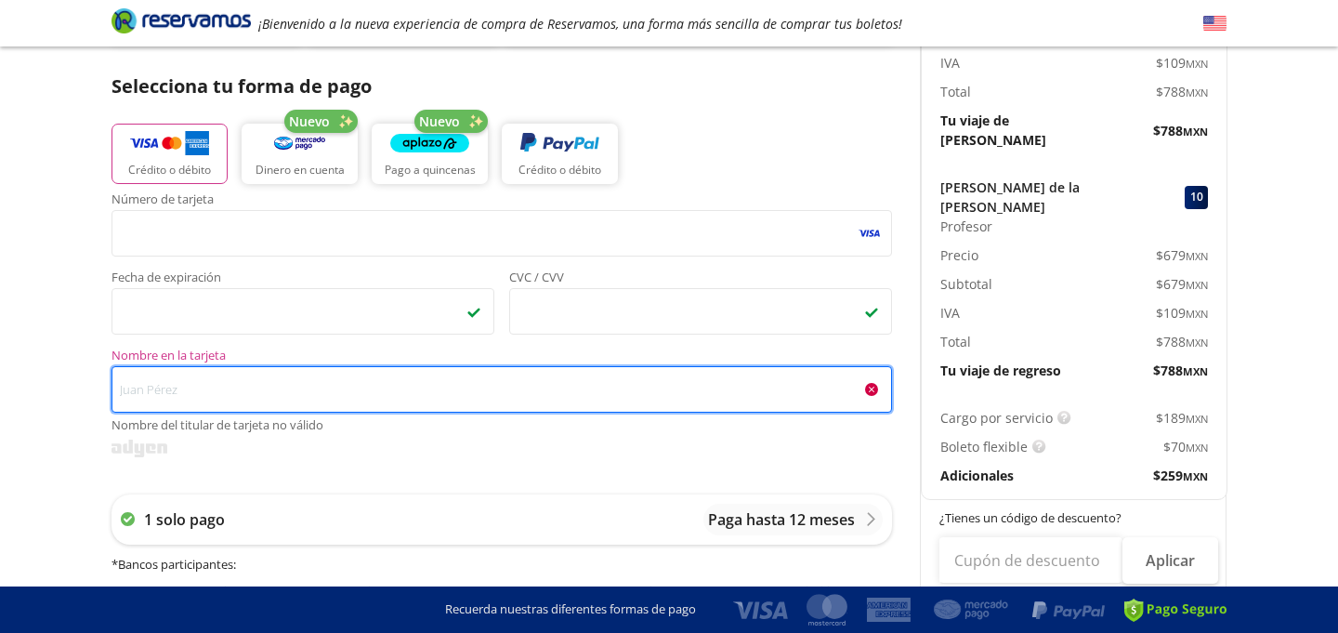
click at [276, 391] on input "Nombre en la tarjeta Nombre del titular de tarjeta no válido" at bounding box center [501, 389] width 780 height 46
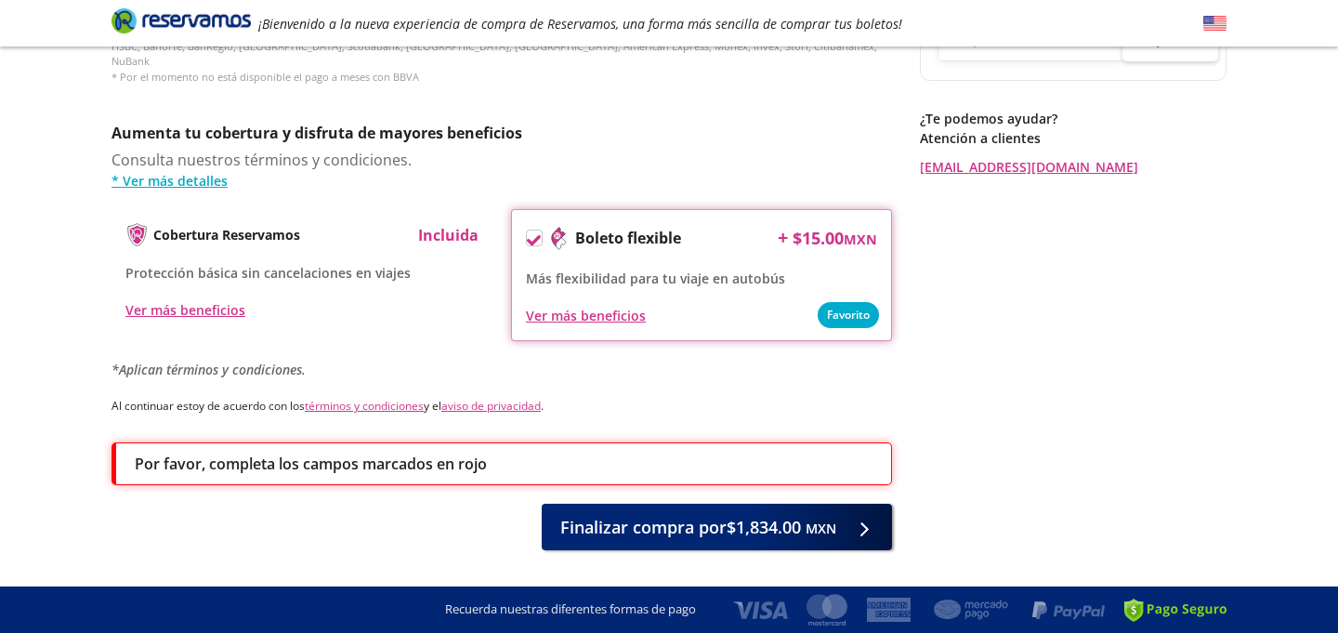
scroll to position [916, 0]
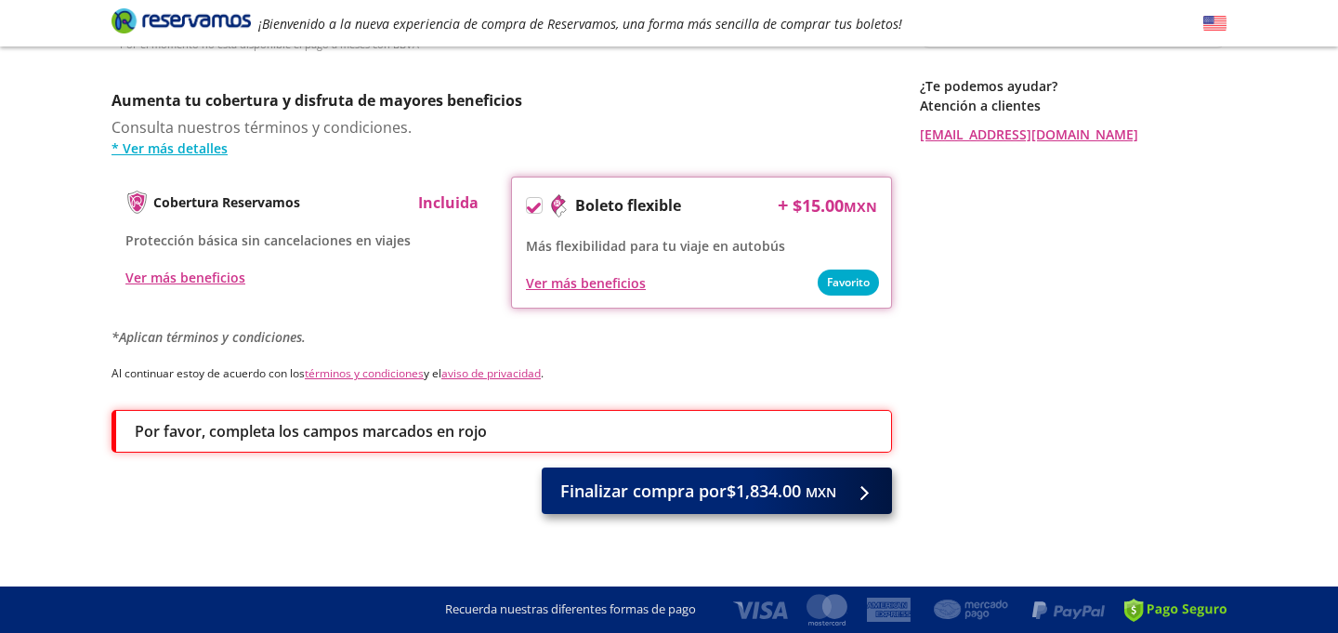
type input "[PERSON_NAME]"
click at [728, 478] on span "Finalizar compra por $1,834.00 MXN" at bounding box center [698, 490] width 276 height 25
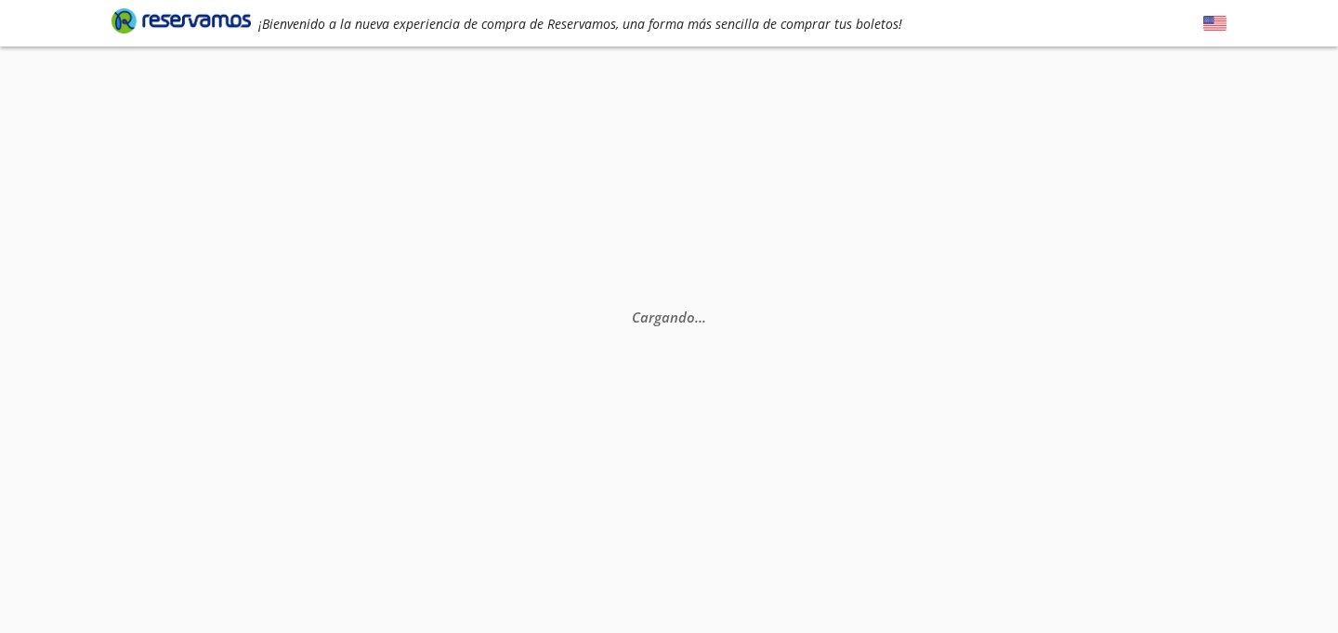
scroll to position [0, 0]
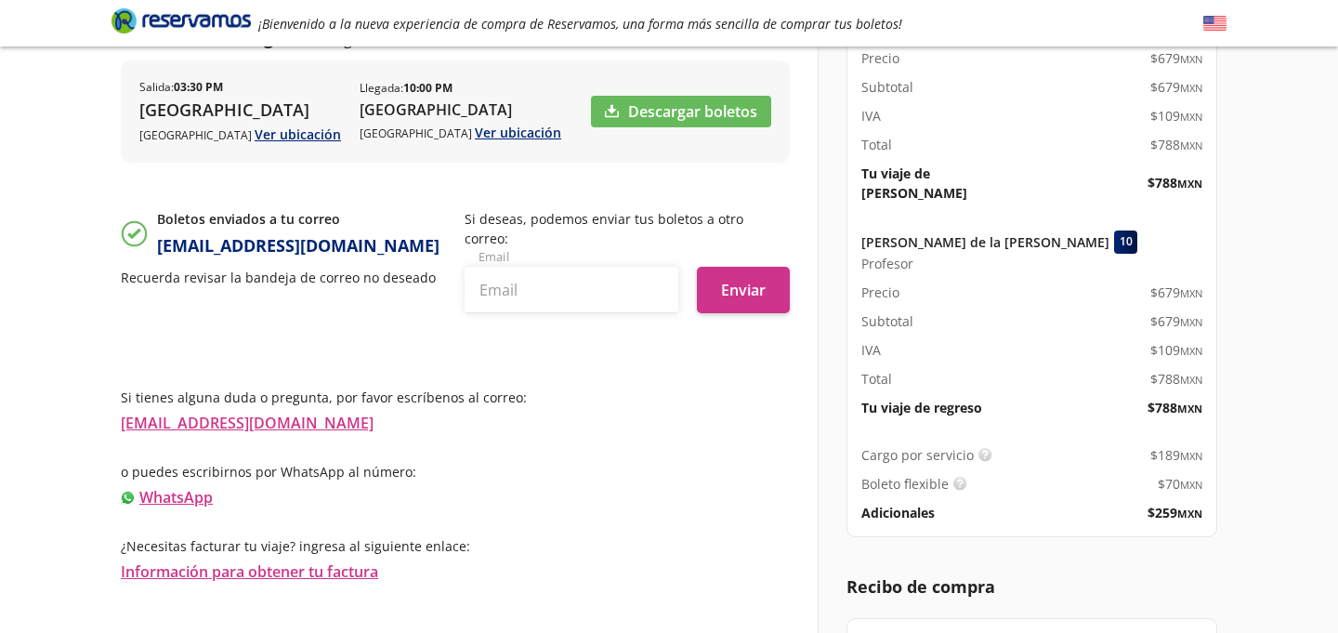
scroll to position [464, 0]
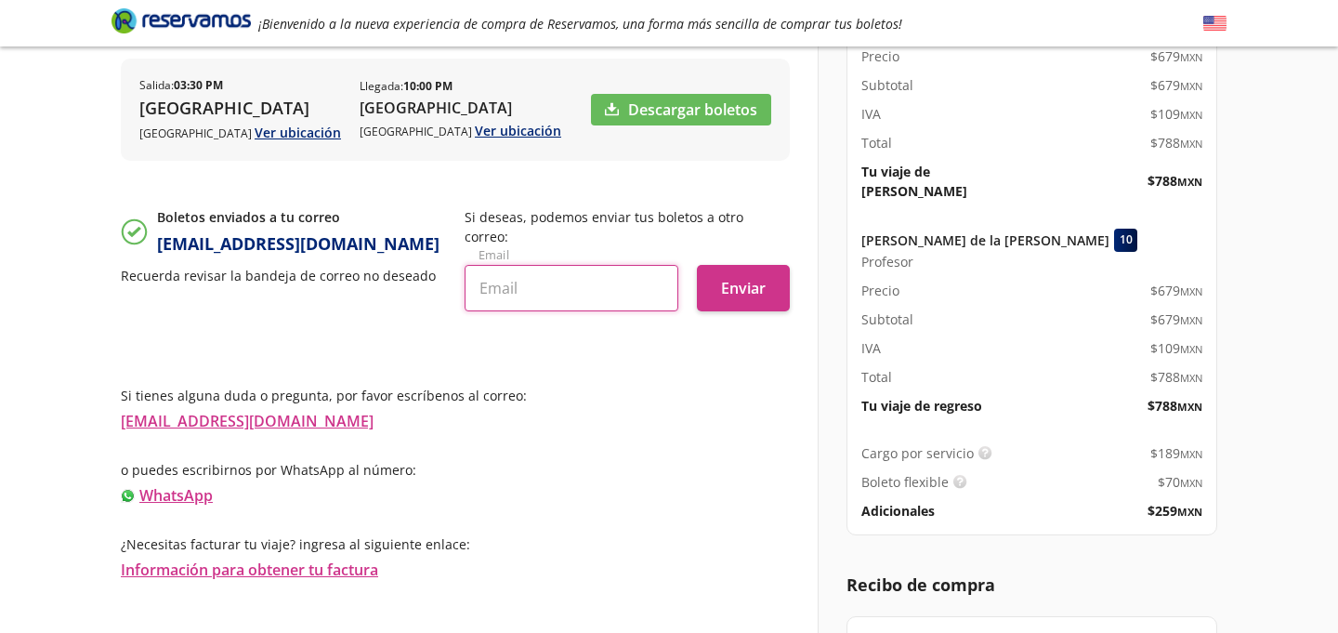
click at [565, 272] on input "text" at bounding box center [571, 288] width 214 height 46
paste input "[EMAIL_ADDRESS][DOMAIN_NAME]"
type input "[EMAIL_ADDRESS][DOMAIN_NAME]"
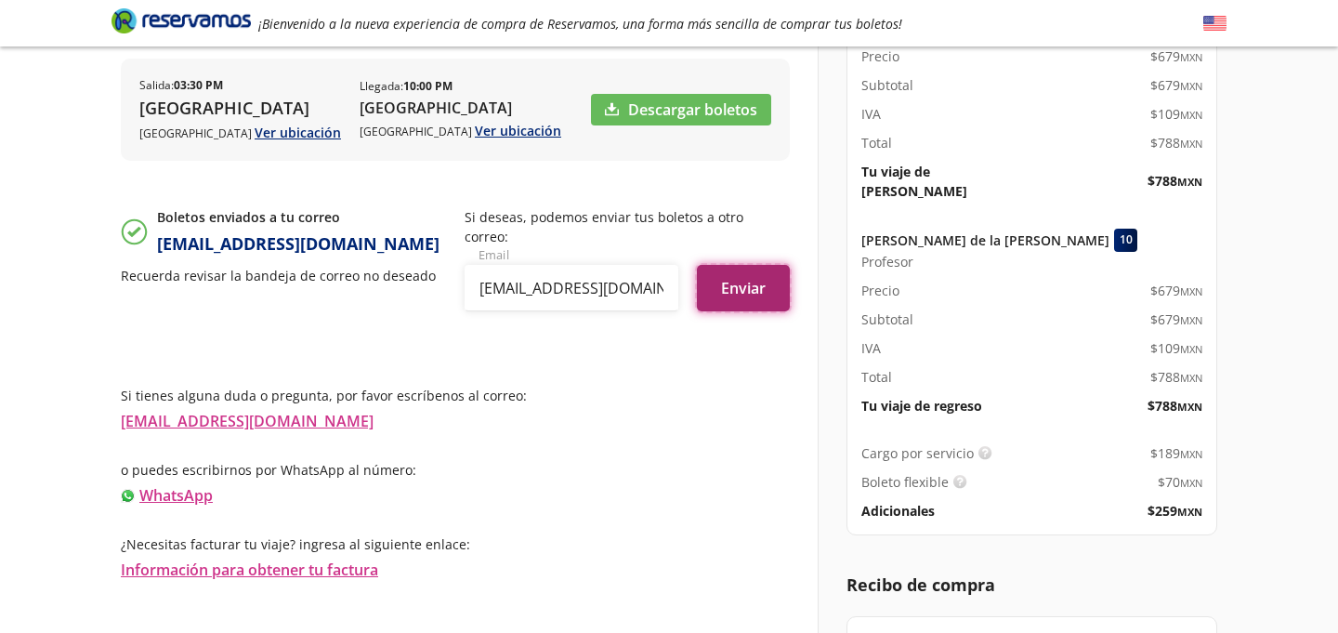
click at [758, 278] on button "Enviar" at bounding box center [743, 288] width 93 height 46
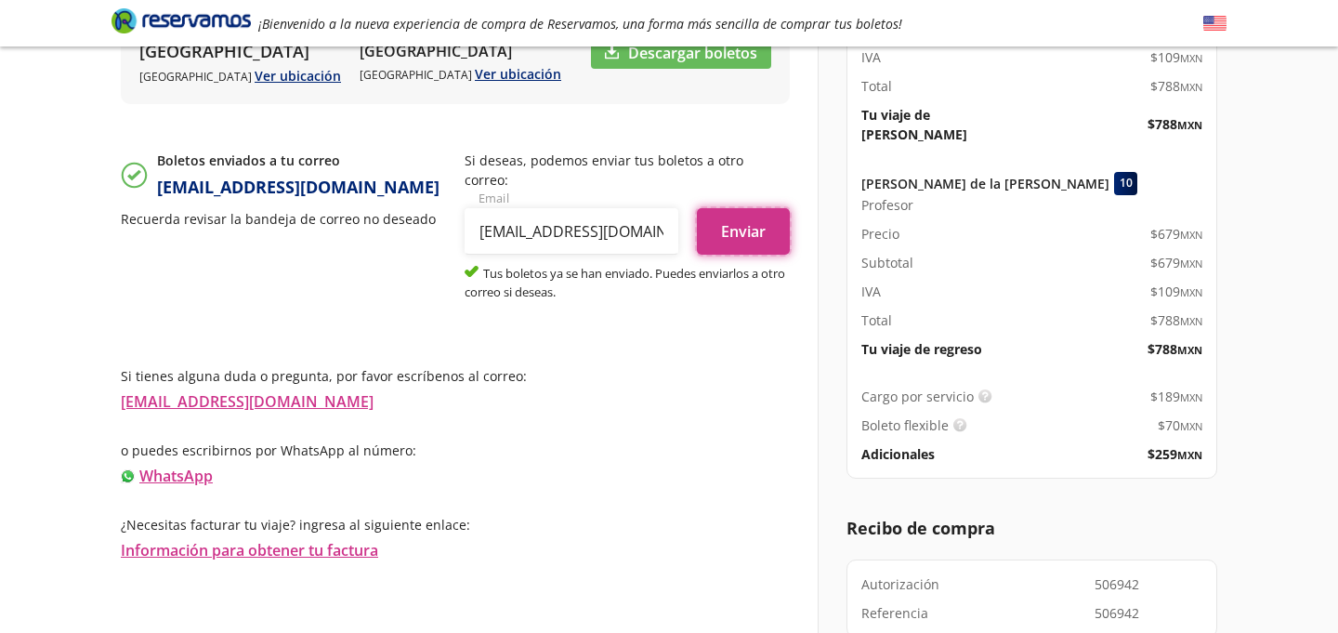
scroll to position [564, 0]
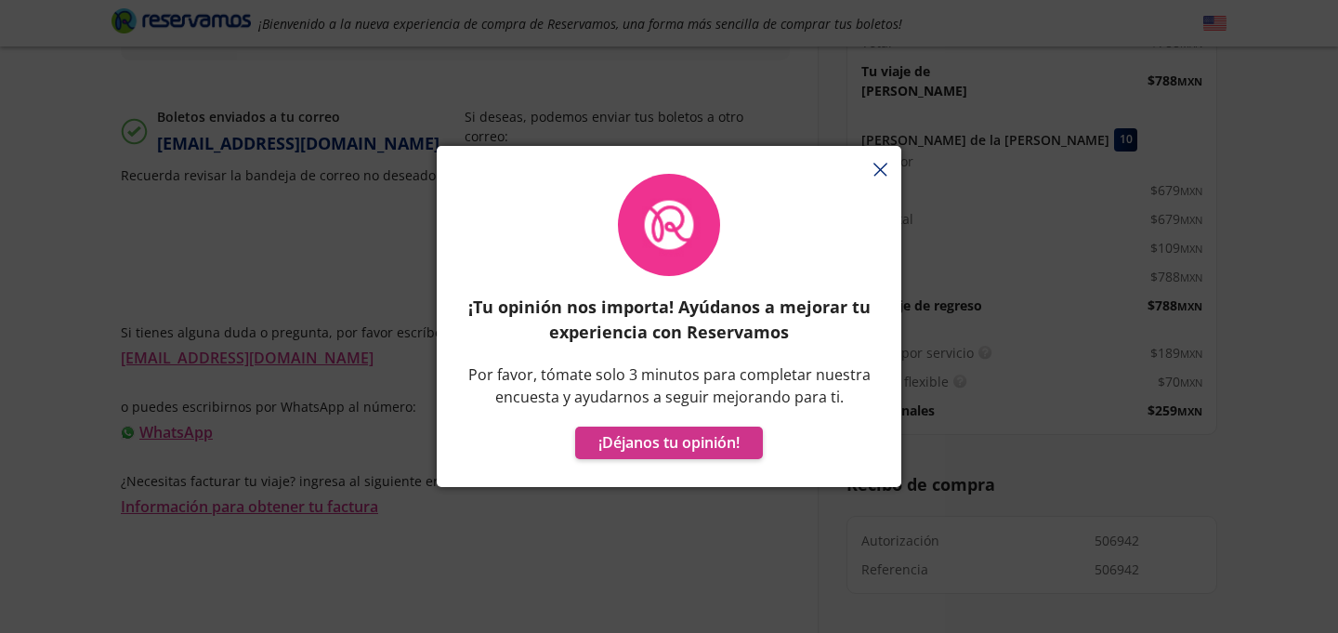
click at [882, 169] on div "¡Tu opinión nos importa! Ayúdanos a mejorar tu experiencia con Reservamos Por f…" at bounding box center [669, 325] width 464 height 322
click at [876, 169] on div "¡Tu opinión nos importa! Ayúdanos a mejorar tu experiencia con Reservamos Por f…" at bounding box center [669, 325] width 464 height 322
click at [882, 169] on div "¡Tu opinión nos importa! Ayúdanos a mejorar tu experiencia con Reservamos Por f…" at bounding box center [669, 325] width 464 height 322
click at [880, 172] on div "¡Tu opinión nos importa! Ayúdanos a mejorar tu experiencia con Reservamos Por f…" at bounding box center [669, 325] width 464 height 322
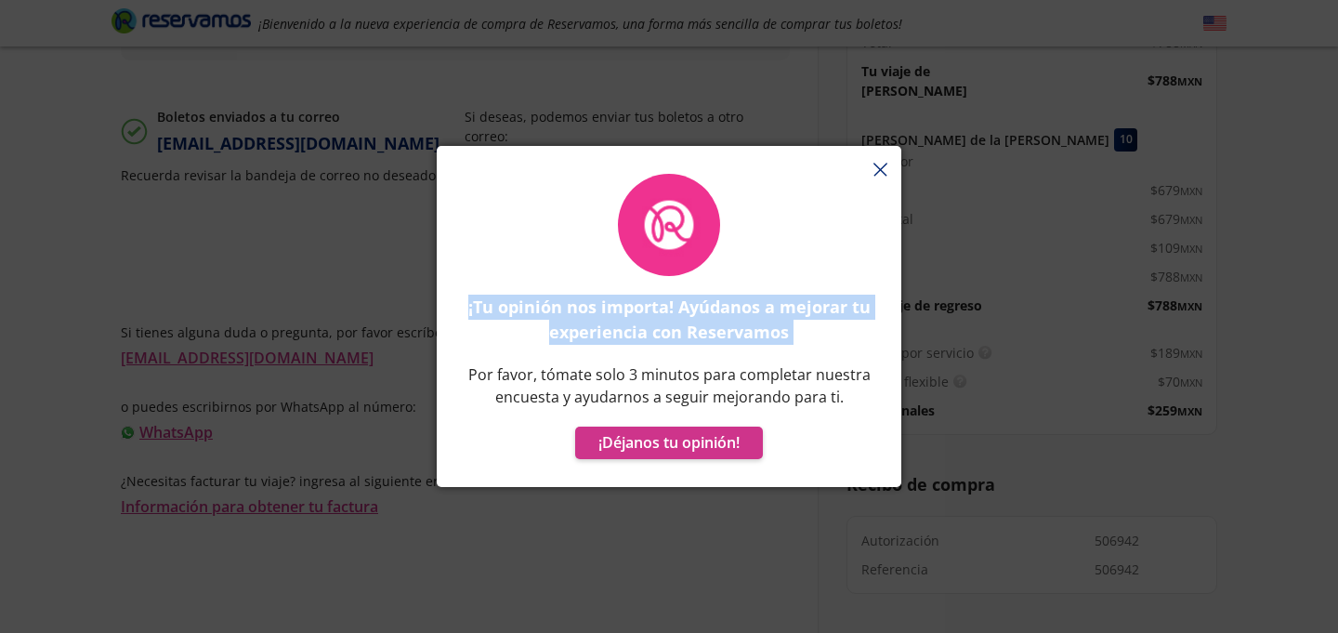
click at [880, 172] on div "¡Tu opinión nos importa! Ayúdanos a mejorar tu experiencia con Reservamos Por f…" at bounding box center [669, 325] width 464 height 322
click at [680, 447] on button "¡Déjanos tu opinión!" at bounding box center [669, 442] width 188 height 33
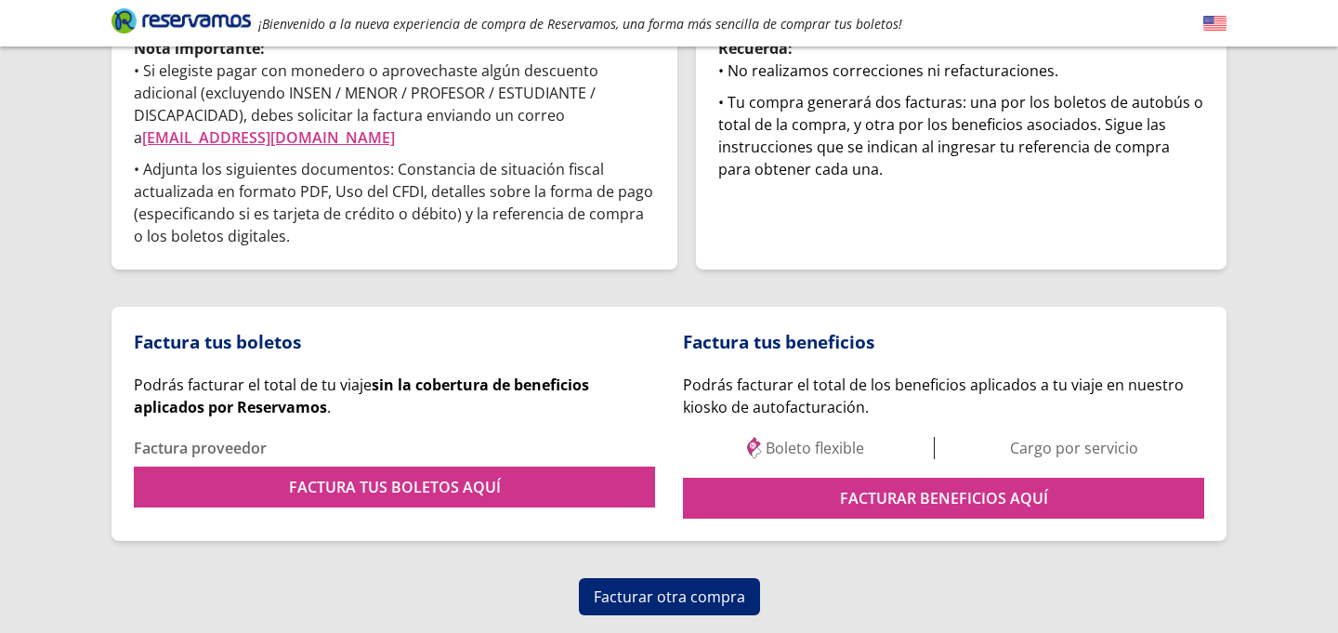
scroll to position [415, 0]
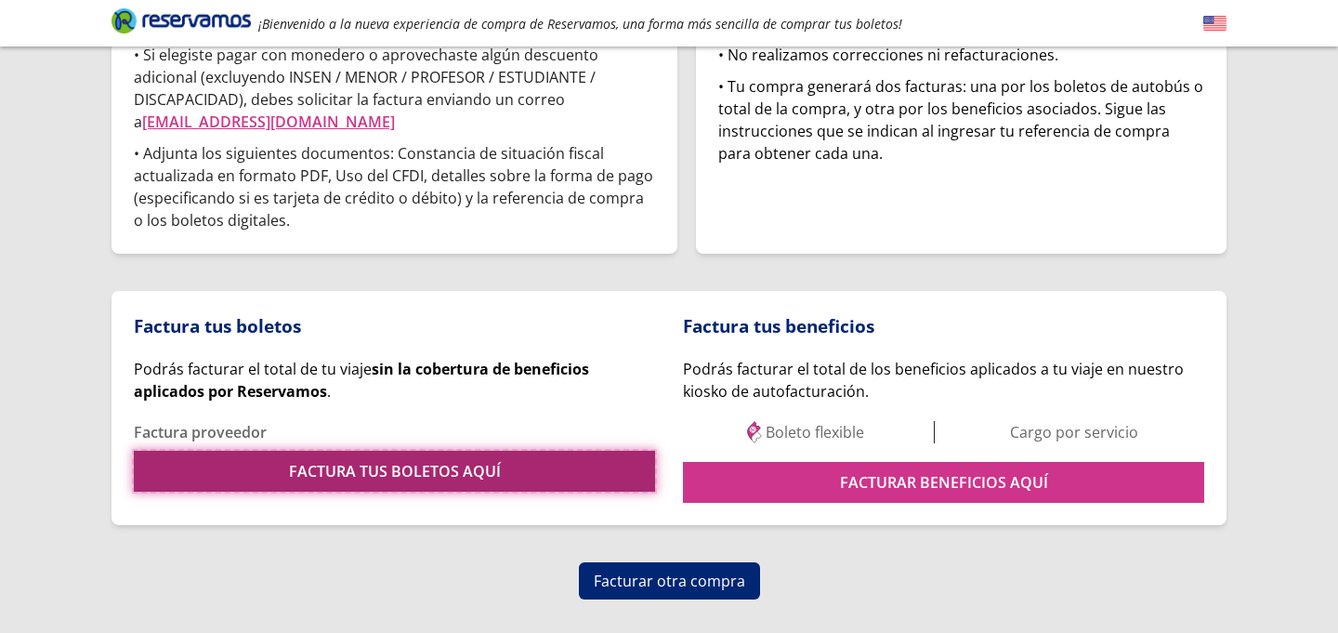
click at [399, 451] on link "FACTURA TUS BOLETOS AQUÍ" at bounding box center [394, 471] width 521 height 41
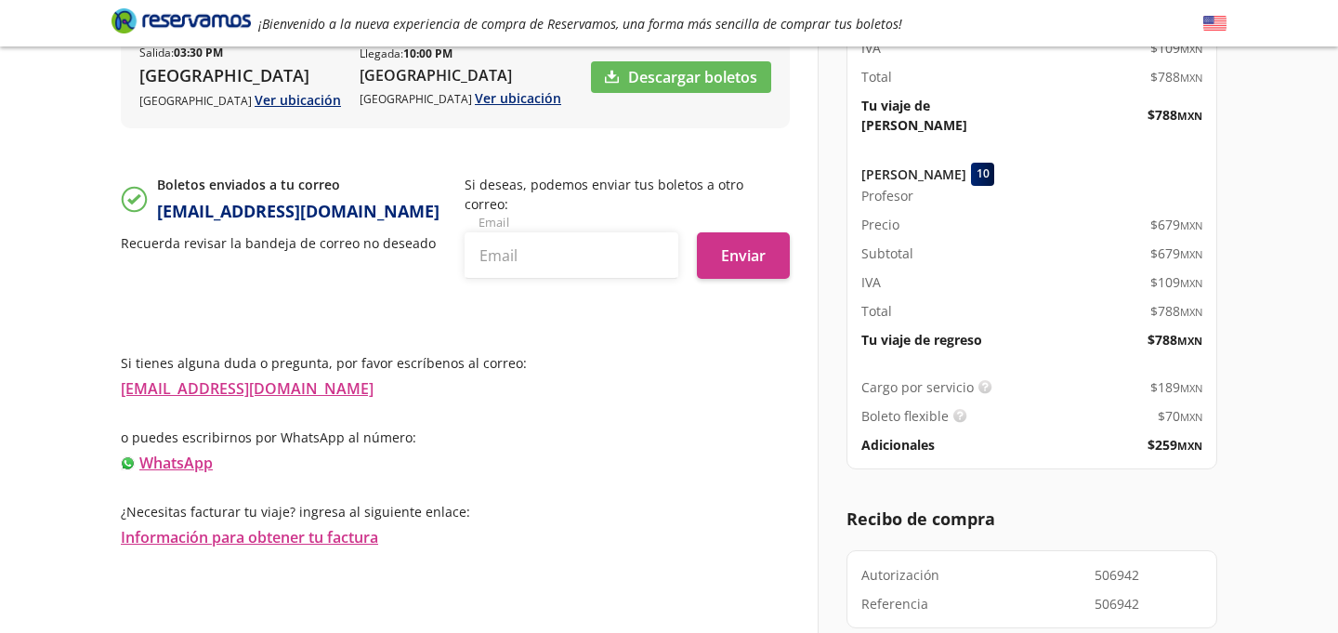
scroll to position [564, 0]
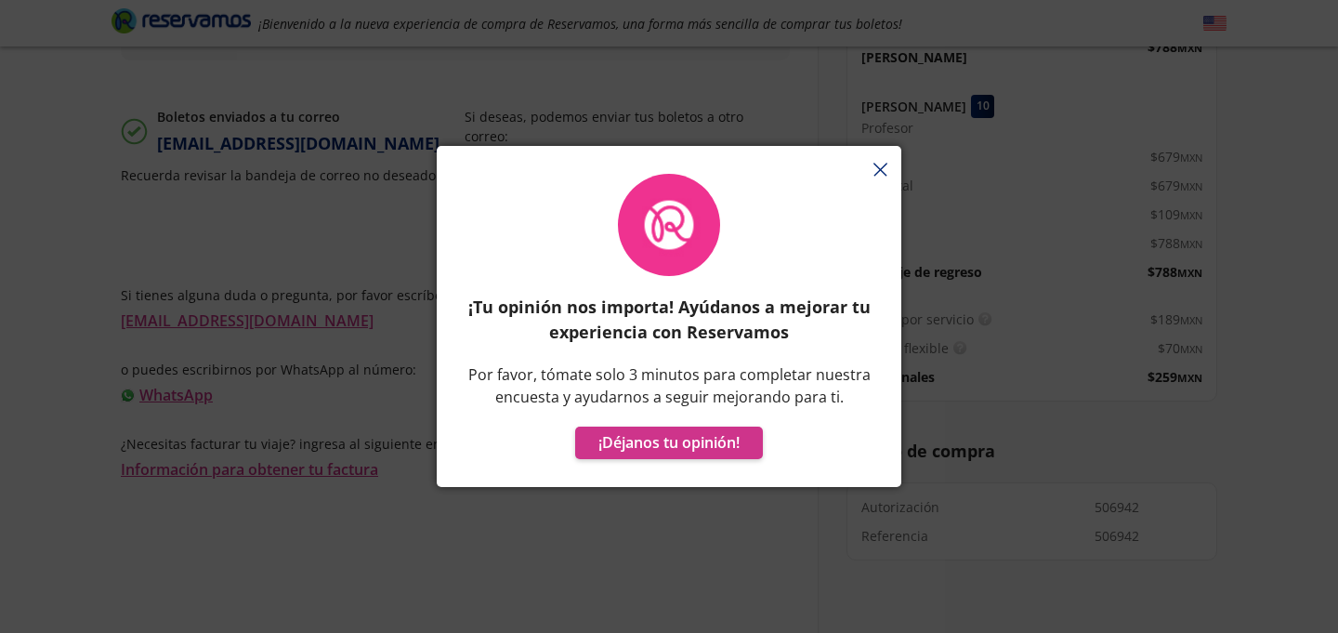
click at [882, 163] on icon "button" at bounding box center [880, 170] width 14 height 14
